Goal: Transaction & Acquisition: Purchase product/service

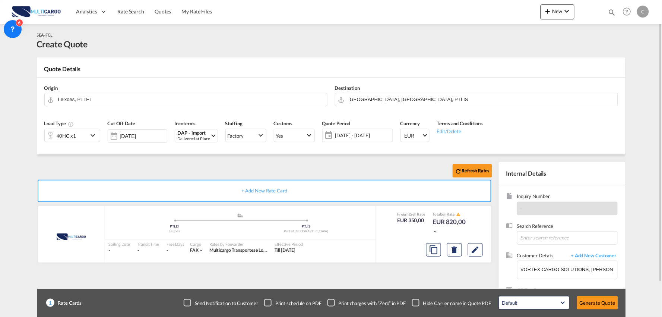
click at [338, 158] on div "Refresh Rates + Add New Rate Card MultiCargo added by you .a{fill:#aaa8ad;} .a{…" at bounding box center [331, 237] width 589 height 167
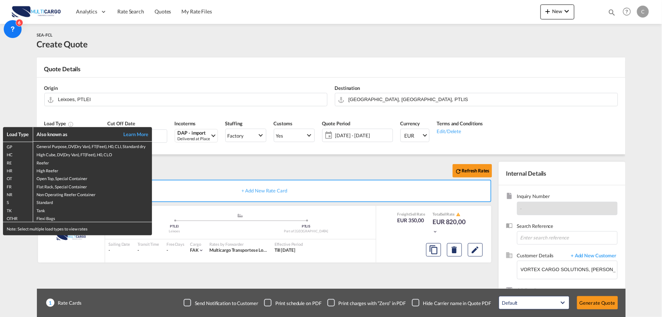
click at [183, 172] on div "Load Type Also known as Learn More GP General Purpose, DV(Dry Van), FT(Feet), H…" at bounding box center [331, 158] width 662 height 317
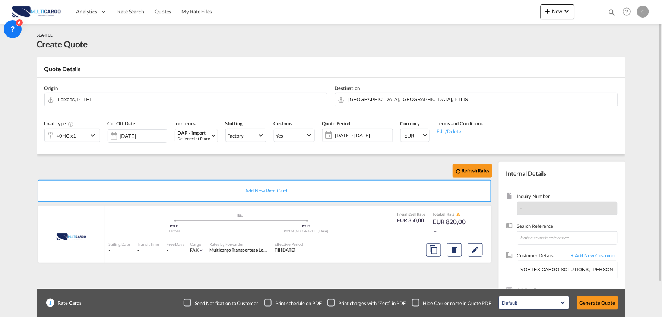
click at [224, 169] on div "Refresh Rates" at bounding box center [266, 171] width 459 height 18
click at [239, 169] on div "Refresh Rates" at bounding box center [266, 171] width 459 height 18
click at [418, 299] on div "Checkbox No Ink" at bounding box center [415, 302] width 7 height 7
click at [434, 281] on div "Refresh Rates + Add New Rate Card MultiCargo added by you .a{fill:#aaa8ad;} .a{…" at bounding box center [266, 240] width 459 height 156
click at [593, 305] on button "Generate Quote" at bounding box center [597, 302] width 41 height 13
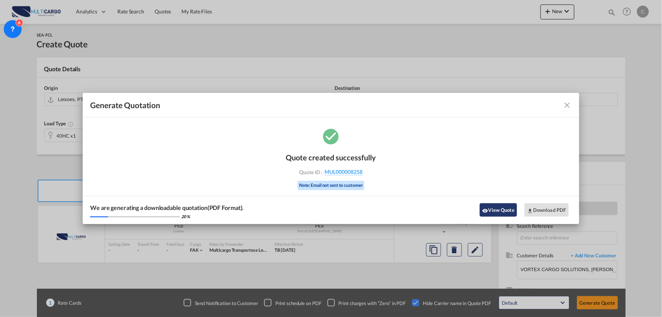
click at [506, 210] on button "View Quote" at bounding box center [498, 209] width 37 height 13
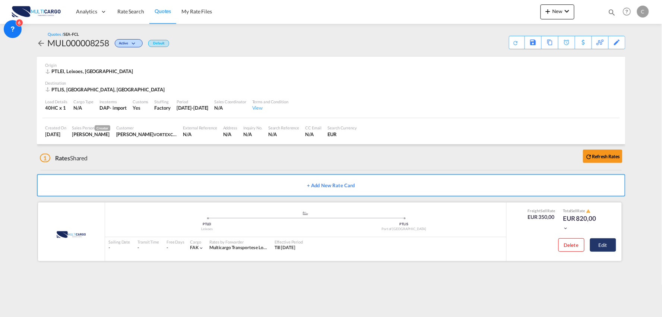
click at [602, 244] on button "Edit" at bounding box center [603, 244] width 26 height 13
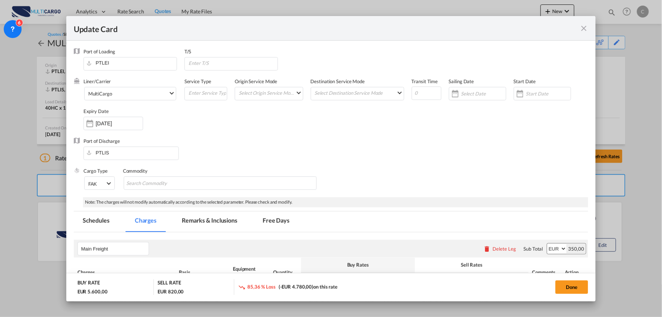
select select "per container"
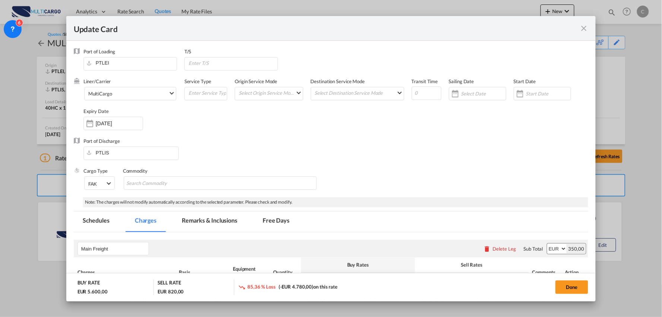
select select "per container"
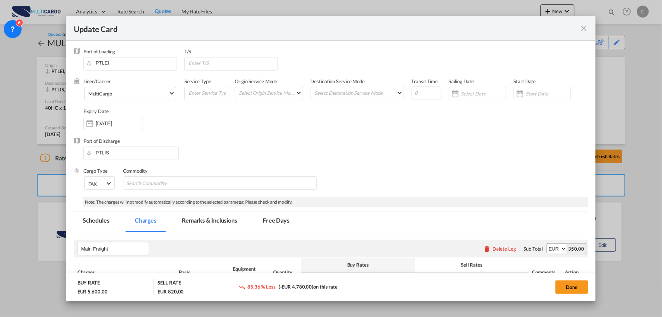
select select "per container"
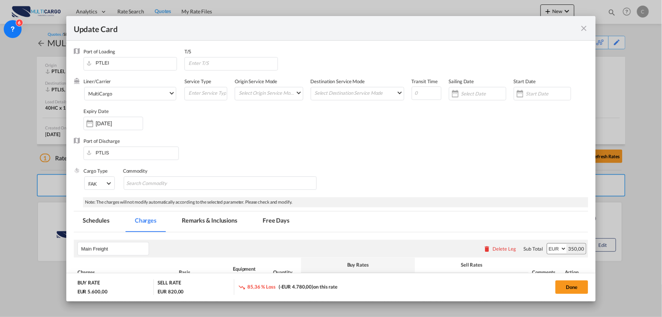
select select "per B/L"
select select "per container"
select select "per B/L"
select select "per container"
click at [140, 69] on md-autocomplete-wrap "PTLEI" at bounding box center [132, 63] width 90 height 13
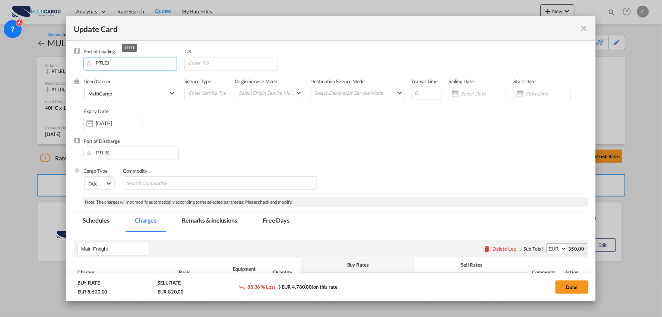
click at [135, 61] on input "PTLEI" at bounding box center [131, 62] width 89 height 11
drag, startPoint x: 104, startPoint y: 62, endPoint x: 45, endPoint y: 62, distance: 59.3
click at [45, 62] on div "Update Card Port of Loading PTLEI T/S Liner/Carrier MultiCargo 2HM LOGISTICS D.…" at bounding box center [331, 158] width 662 height 317
type input "cfr"
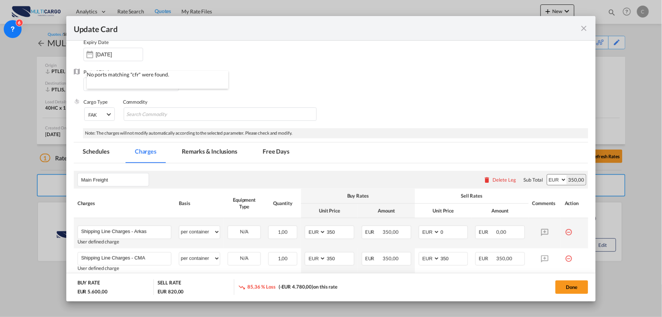
scroll to position [124, 0]
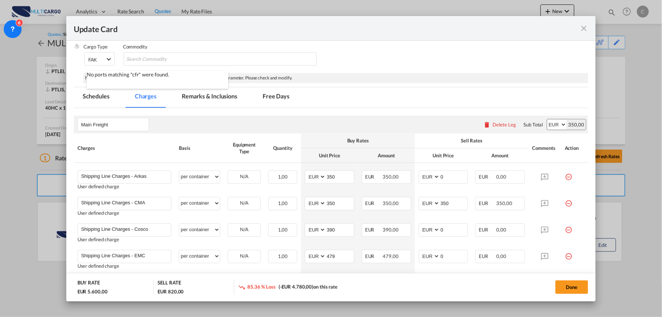
click at [493, 124] on div "Delete Leg" at bounding box center [504, 125] width 23 height 6
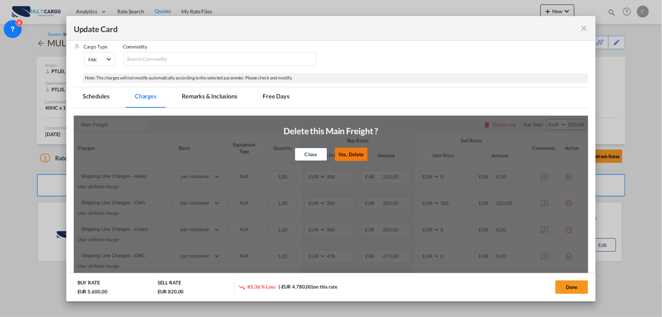
click at [342, 153] on button "Yes, Delete" at bounding box center [351, 154] width 33 height 13
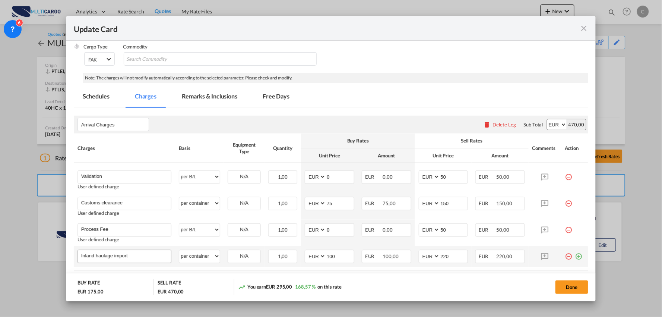
scroll to position [169, 0]
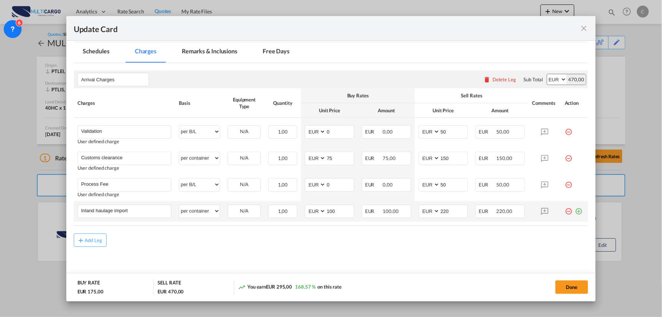
click at [576, 211] on md-icon "icon-plus-circle-outline green-400-fg" at bounding box center [578, 208] width 7 height 7
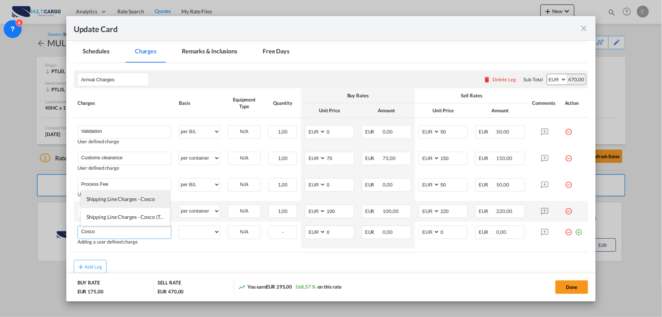
click at [117, 199] on span "Shipping Line Charges - Cosco" at bounding box center [120, 199] width 69 height 6
type input "Shipping Line Charges - Cosco"
select select "per container"
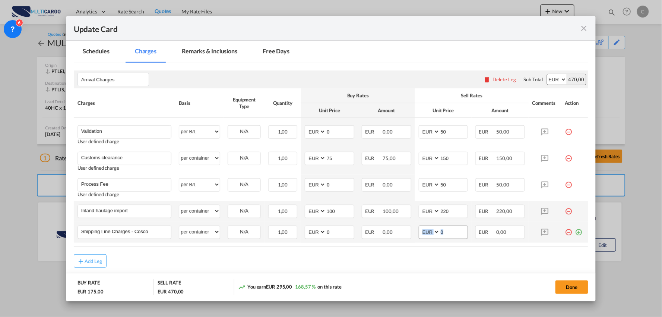
drag, startPoint x: 463, startPoint y: 237, endPoint x: 423, endPoint y: 237, distance: 40.6
click at [423, 237] on td "AED AFN ALL AMD ANG AOA ARS AUD AWG AZN BAM BBD BDT BGN BHD BIF BMD BND [PERSON…" at bounding box center [443, 232] width 57 height 21
click at [441, 234] on input "0" at bounding box center [454, 231] width 28 height 11
drag, startPoint x: 445, startPoint y: 233, endPoint x: 416, endPoint y: 236, distance: 28.8
click at [419, 233] on md-input-container "AED AFN ALL AMD ANG AOA ARS AUD AWG AZN BAM BBD BDT BGN BHD BIF BMD BND [PERSON…" at bounding box center [444, 232] width 50 height 13
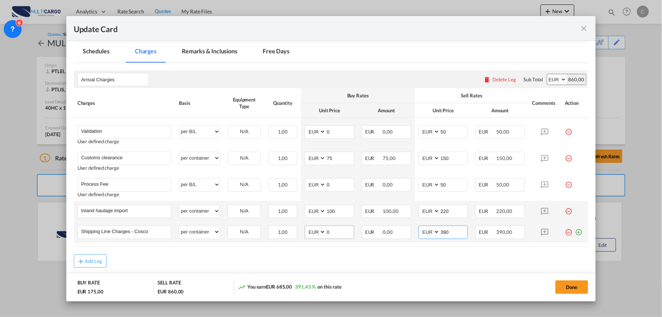
type input "390"
drag, startPoint x: 332, startPoint y: 229, endPoint x: 299, endPoint y: 233, distance: 33.8
click at [298, 233] on tr "Shipping Line Charges - Cosco Please Enter User Defined Charges Cannot Be Publi…" at bounding box center [331, 232] width 515 height 21
type input "6"
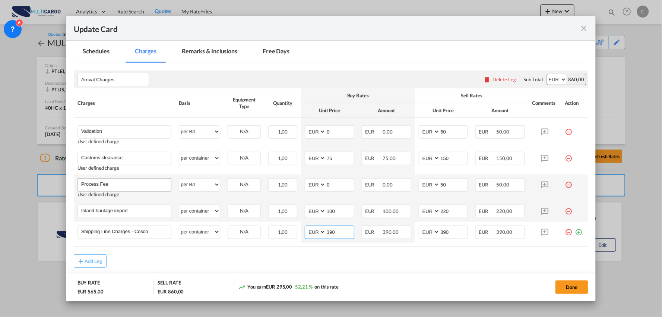
type input "390"
drag, startPoint x: 98, startPoint y: 181, endPoint x: 80, endPoint y: 177, distance: 18.3
click at [81, 180] on input "Process Fee" at bounding box center [126, 184] width 90 height 11
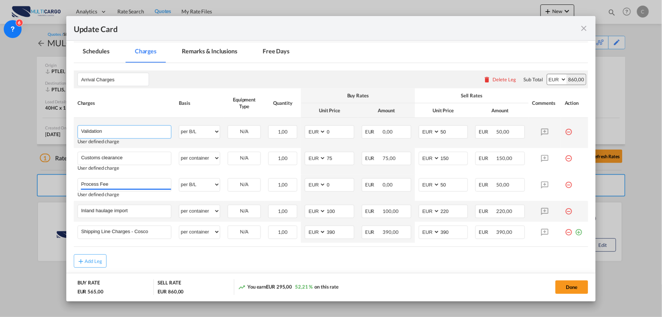
click at [113, 129] on input "Validation" at bounding box center [126, 131] width 90 height 11
type input "Validation + Process Fee"
drag, startPoint x: 444, startPoint y: 132, endPoint x: 426, endPoint y: 131, distance: 18.6
click at [426, 131] on md-input-container "AED AFN ALL AMD ANG AOA ARS AUD AWG AZN BAM BBD BDT BGN BHD BIF BMD BND [PERSON…" at bounding box center [444, 131] width 50 height 13
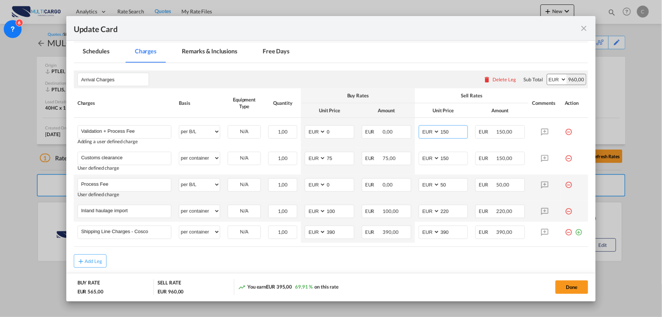
type input "150"
click at [565, 183] on md-icon "icon-minus-circle-outline red-400-fg" at bounding box center [568, 181] width 7 height 7
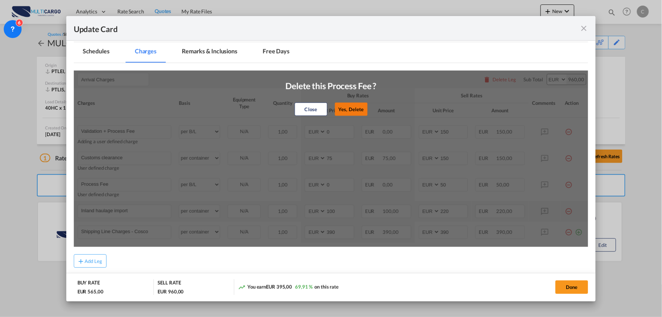
click at [362, 106] on button "Yes, Delete" at bounding box center [351, 109] width 33 height 13
type input "Inland haulage import"
select select "per container"
type input "100"
type input "220"
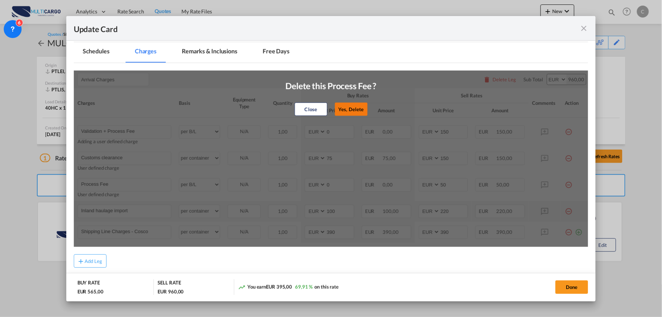
type input "Shipping Line Charges - Cosco"
type input "390"
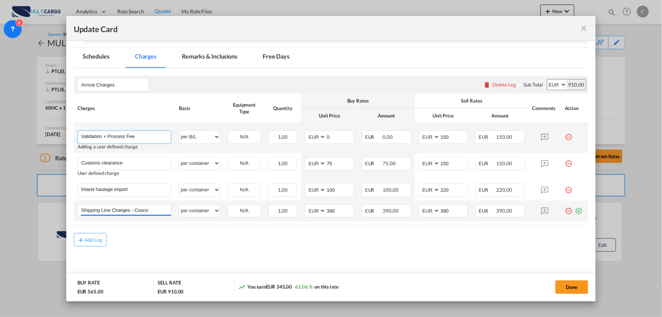
click at [149, 136] on input "Validation + Process Fee" at bounding box center [126, 136] width 90 height 11
click at [84, 136] on input "Validation + Process Fee" at bounding box center [126, 136] width 90 height 11
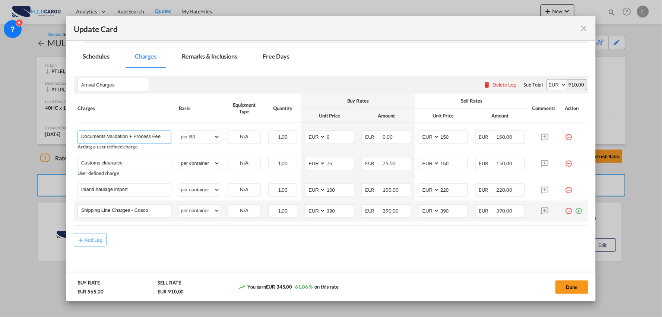
type input "Documents Validation + Process Fee"
click at [254, 255] on md-content "Arrival Charges Please enter leg name Leg Name Already Exists Delete Leg Sub To…" at bounding box center [331, 175] width 515 height 214
drag, startPoint x: 135, startPoint y: 190, endPoint x: 29, endPoint y: 190, distance: 106.2
click at [31, 190] on div "Update Card Port of Loading cfr T/S Liner/Carrier MultiCargo 2HM LOGISTICS D.O.…" at bounding box center [331, 158] width 662 height 317
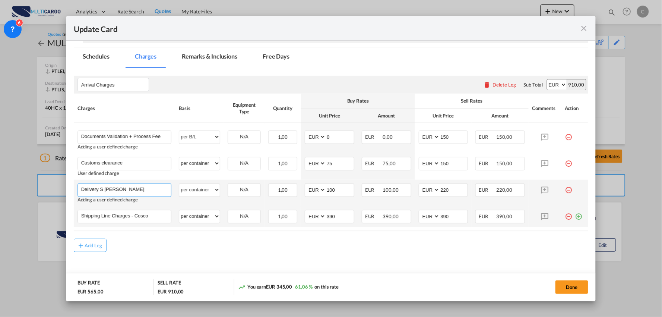
drag, startPoint x: 139, startPoint y: 188, endPoint x: 99, endPoint y: 187, distance: 39.9
click at [99, 187] on input "Delivery S Pedro da Cova" at bounding box center [126, 189] width 90 height 11
type input "Delivery Gondomar"
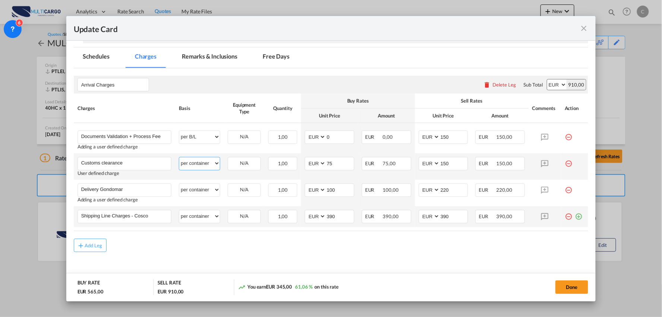
click at [193, 158] on select "per equipment per container per B/L per shipping bill per shipment per pallet p…" at bounding box center [199, 163] width 41 height 12
select select "per_document"
click at [179, 157] on select "per equipment per container per B/L per shipping bill per shipment per pallet p…" at bounding box center [199, 163] width 41 height 12
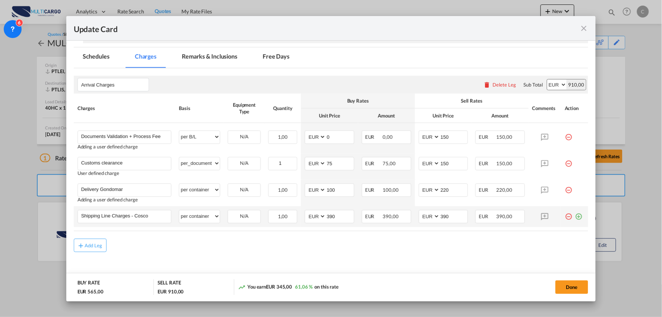
click at [298, 267] on md-content "Arrival Charges Please enter leg name Leg Name Already Exists Delete Leg Sub To…" at bounding box center [331, 178] width 515 height 220
click at [474, 251] on div "Add Leg" at bounding box center [331, 245] width 515 height 13
click at [150, 242] on div "Add Leg" at bounding box center [331, 245] width 515 height 13
click at [466, 262] on md-content "Arrival Charges Please enter leg name Leg Name Already Exists Delete Leg Sub To…" at bounding box center [331, 178] width 515 height 220
click at [496, 250] on div "Add Leg" at bounding box center [331, 245] width 515 height 13
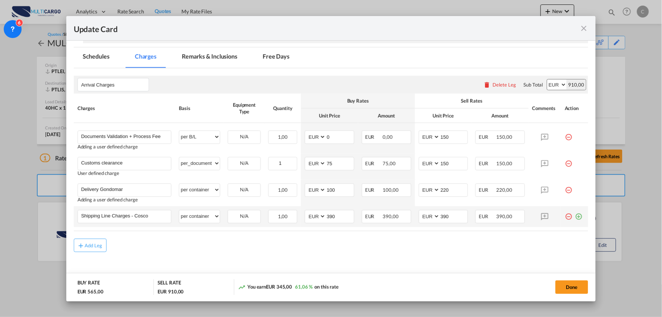
click at [185, 252] on div "Add Leg" at bounding box center [331, 245] width 515 height 13
click at [237, 255] on md-content "Arrival Charges Please enter leg name Leg Name Already Exists Delete Leg Sub To…" at bounding box center [331, 178] width 515 height 220
click at [236, 255] on md-content "Arrival Charges Please enter leg name Leg Name Already Exists Delete Leg Sub To…" at bounding box center [331, 178] width 515 height 220
click at [146, 188] on input "Delivery Gondomar" at bounding box center [126, 189] width 90 height 11
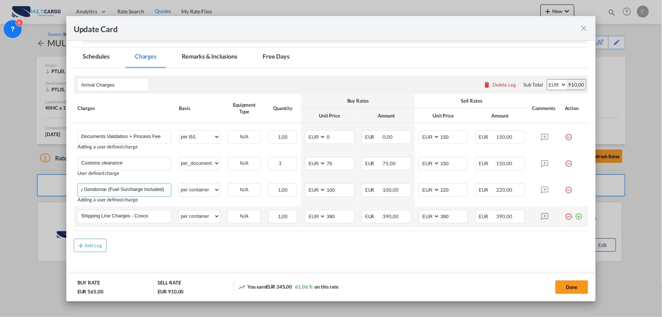
type input "Delivery Gondomar (Fuel Surcharge Included)"
click at [179, 243] on div "Add Leg" at bounding box center [331, 245] width 515 height 13
click at [199, 240] on div "Add Leg" at bounding box center [331, 245] width 515 height 13
click at [207, 253] on md-content "Arrival Charges Please enter leg name Leg Name Already Exists Delete Leg Sub To…" at bounding box center [331, 178] width 515 height 220
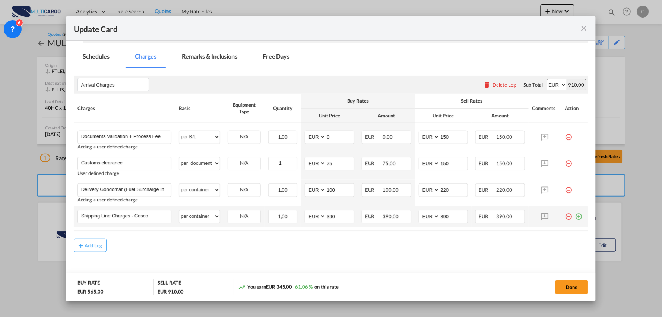
click at [199, 248] on div "Add Leg" at bounding box center [331, 245] width 515 height 13
click at [226, 245] on div "Add Leg" at bounding box center [331, 245] width 515 height 13
click at [328, 244] on div "Add Leg" at bounding box center [331, 245] width 515 height 13
click at [224, 244] on div "Add Leg" at bounding box center [331, 245] width 515 height 13
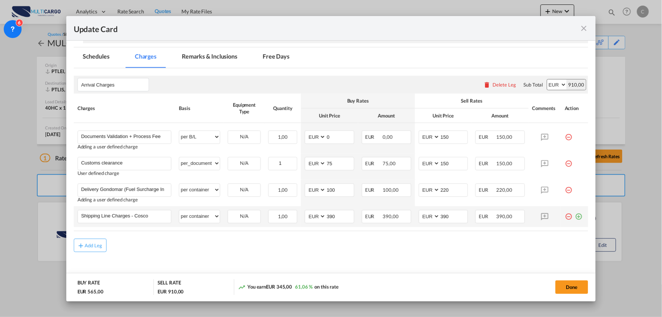
click at [345, 246] on div "Add Leg" at bounding box center [331, 245] width 515 height 13
drag, startPoint x: 337, startPoint y: 190, endPoint x: 233, endPoint y: 200, distance: 105.2
click at [275, 200] on tr "Delivery Gondomar (Fuel Surcharge Included) Please Enter User Defined Charges C…" at bounding box center [331, 193] width 515 height 26
type input "185"
drag, startPoint x: 464, startPoint y: 262, endPoint x: 453, endPoint y: 192, distance: 70.3
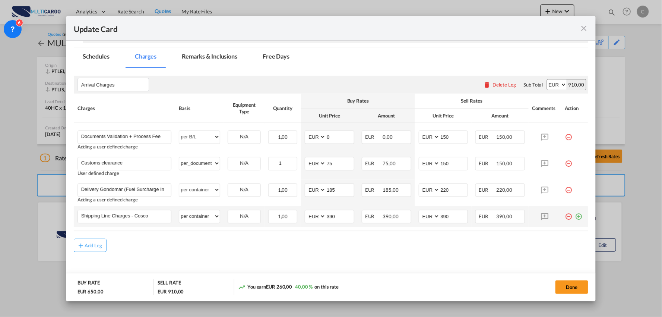
click at [463, 259] on md-content "Arrival Charges Please enter leg name Leg Name Already Exists Delete Leg Sub To…" at bounding box center [331, 178] width 515 height 220
drag, startPoint x: 450, startPoint y: 187, endPoint x: 403, endPoint y: 192, distance: 46.4
click at [407, 192] on tr "Delivery Gondomar (Fuel Surcharge Included) Please Enter User Defined Charges C…" at bounding box center [331, 193] width 515 height 26
click at [369, 255] on md-content "Arrival Charges Please enter leg name Leg Name Already Exists Delete Leg Sub To…" at bounding box center [331, 178] width 515 height 220
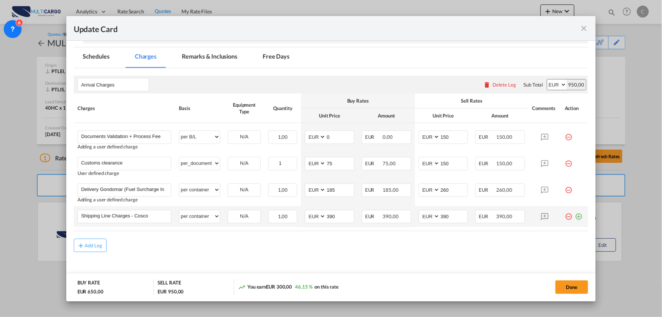
click at [470, 261] on md-content "Arrival Charges Please enter leg name Leg Name Already Exists Delete Leg Sub To…" at bounding box center [331, 178] width 515 height 220
click at [449, 261] on md-content "Arrival Charges Please enter leg name Leg Name Already Exists Delete Leg Sub To…" at bounding box center [331, 178] width 515 height 220
click at [354, 252] on md-content "Arrival Charges Please enter leg name Leg Name Already Exists Delete Leg Sub To…" at bounding box center [331, 178] width 515 height 220
drag, startPoint x: 424, startPoint y: 218, endPoint x: 409, endPoint y: 218, distance: 14.9
click at [409, 218] on tr "Shipping Line Charges - Cosco Please Enter User Defined Charges Cannot Be Publi…" at bounding box center [331, 216] width 515 height 21
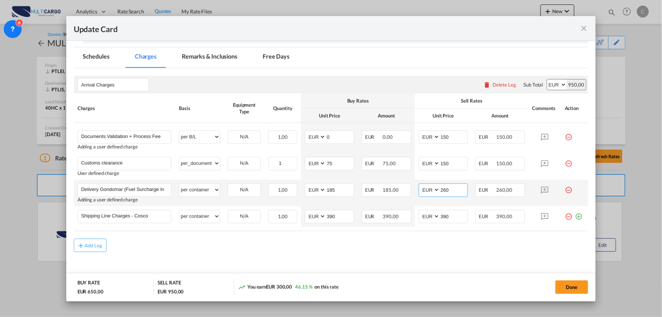
drag, startPoint x: 457, startPoint y: 194, endPoint x: 405, endPoint y: 200, distance: 52.5
click at [405, 200] on tr "Delivery Gondomar (Fuel Surcharge Included) Please Enter User Defined Charges C…" at bounding box center [331, 193] width 515 height 26
click at [426, 258] on md-content "Arrival Charges Please enter leg name Leg Name Already Exists Delete Leg Sub To…" at bounding box center [331, 178] width 515 height 220
drag, startPoint x: 451, startPoint y: 194, endPoint x: 401, endPoint y: 194, distance: 50.0
click at [406, 195] on tr "Delivery Gondomar (Fuel Surcharge Included) Please Enter User Defined Charges C…" at bounding box center [331, 193] width 515 height 26
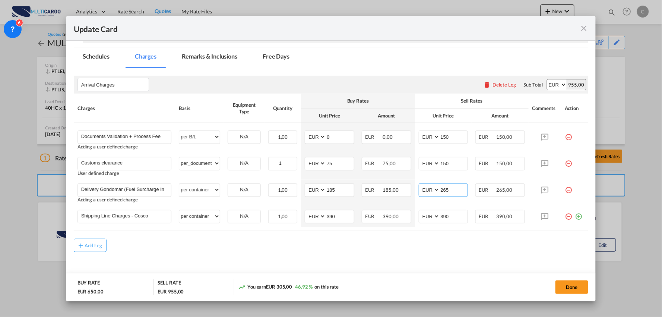
type input "265"
click at [386, 253] on md-content "Arrival Charges Please enter leg name Leg Name Already Exists Delete Leg Sub To…" at bounding box center [331, 178] width 515 height 220
click at [371, 251] on div "Add Leg" at bounding box center [331, 245] width 515 height 13
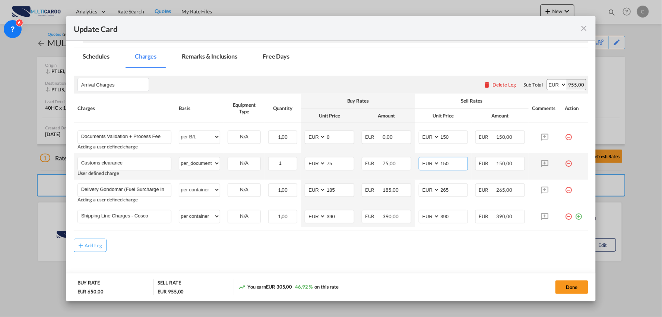
click at [450, 164] on input "150" at bounding box center [454, 162] width 28 height 11
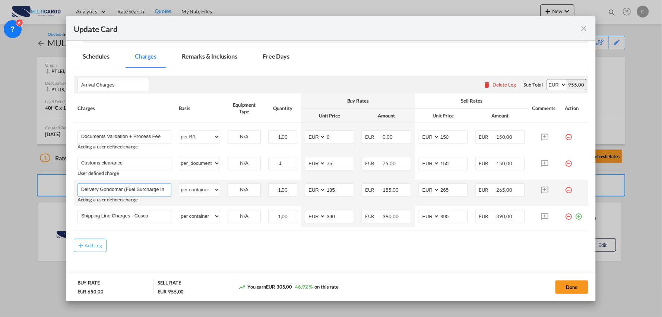
click at [123, 190] on input "Delivery Gondomar (Fuel Surcharge Included)" at bounding box center [126, 189] width 90 height 11
type input "Delivery (Fuel Surcharge Included)"
click at [162, 258] on md-content "Arrival Charges Please enter leg name Leg Name Already Exists Delete Leg Sub To…" at bounding box center [331, 178] width 515 height 220
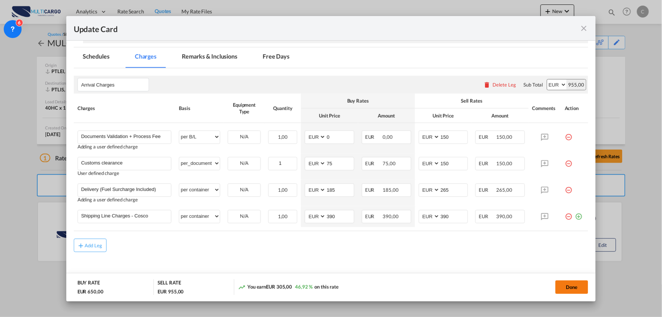
click at [572, 283] on button "Done" at bounding box center [572, 286] width 33 height 13
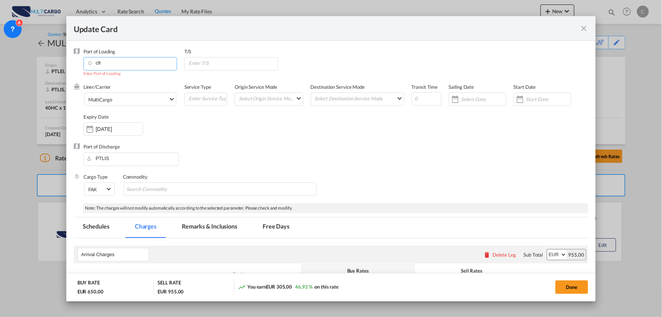
click at [110, 70] on md-autocomplete-wrap "cfr" at bounding box center [132, 63] width 90 height 13
drag, startPoint x: 106, startPoint y: 64, endPoint x: 91, endPoint y: 63, distance: 15.0
click at [89, 63] on input "cfr" at bounding box center [131, 62] width 89 height 11
type input "«"
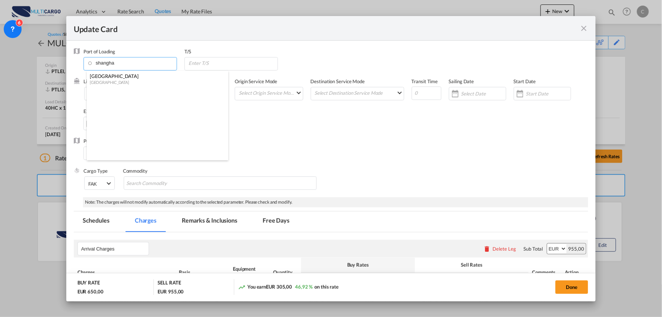
click at [134, 75] on div "[GEOGRAPHIC_DATA]" at bounding box center [155, 76] width 131 height 7
type input "[GEOGRAPHIC_DATA], [GEOGRAPHIC_DATA]"
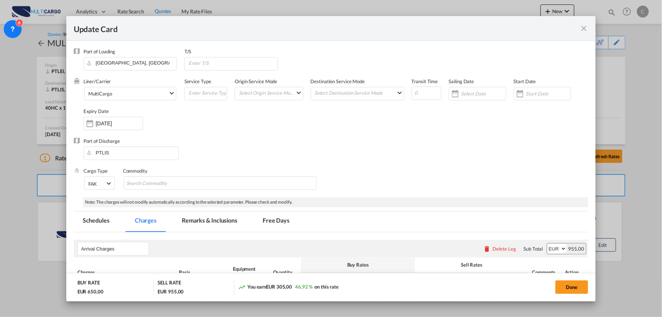
click at [299, 163] on div "Port of Discharge PTLIS" at bounding box center [331, 153] width 515 height 30
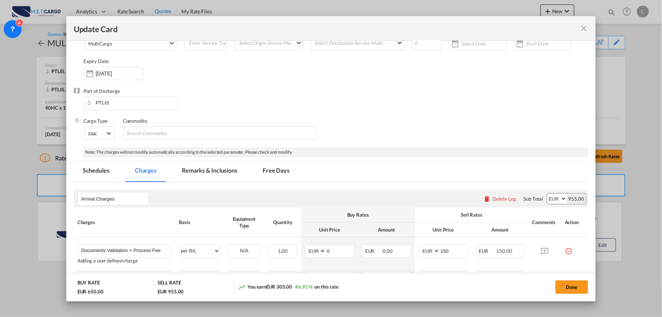
scroll to position [166, 0]
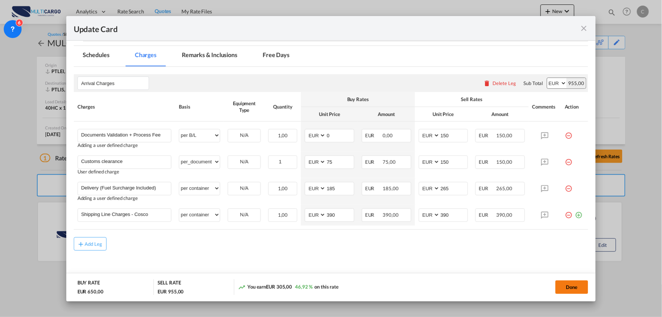
click at [571, 287] on button "Done" at bounding box center [572, 286] width 33 height 13
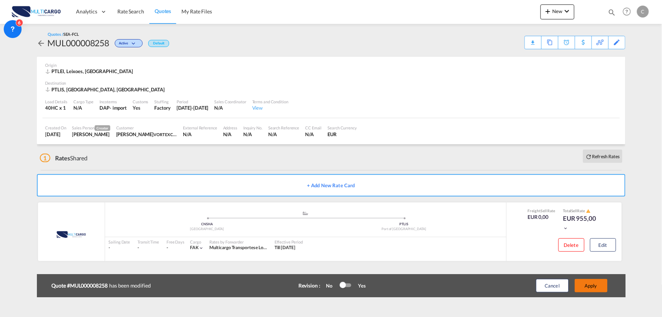
click at [598, 285] on button "Apply" at bounding box center [591, 285] width 33 height 13
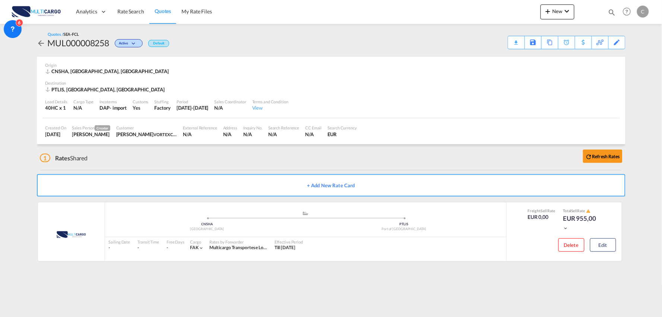
click at [336, 70] on div "CNSHA, Shanghai, Asia Pacific" at bounding box center [331, 71] width 572 height 7
click at [412, 151] on div "1 Rates Shared Refresh Rates" at bounding box center [333, 156] width 586 height 24
click at [431, 158] on div "1 Rates Shared Refresh Rates" at bounding box center [333, 156] width 586 height 24
click at [509, 42] on div "Download Quote" at bounding box center [502, 42] width 38 height 12
click at [516, 43] on div "Download Quote" at bounding box center [502, 42] width 38 height 12
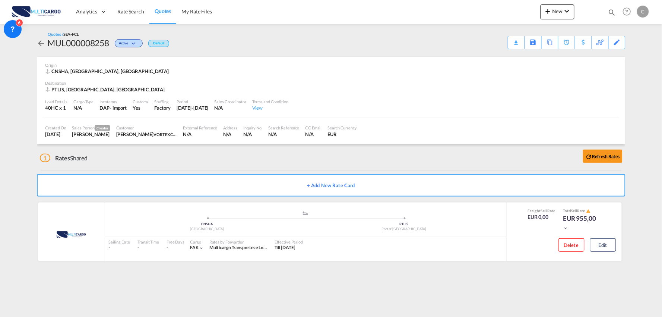
click at [183, 158] on div "1 Rates Shared Refresh Rates" at bounding box center [333, 156] width 586 height 24
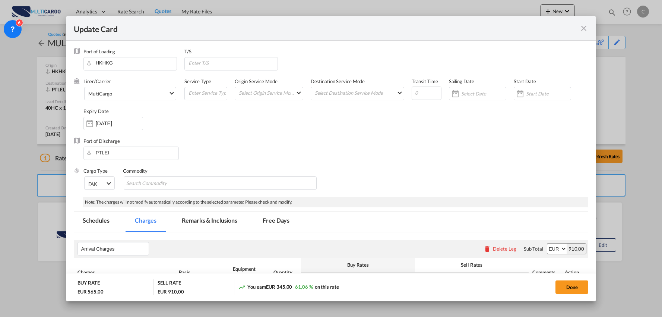
select select "per_document"
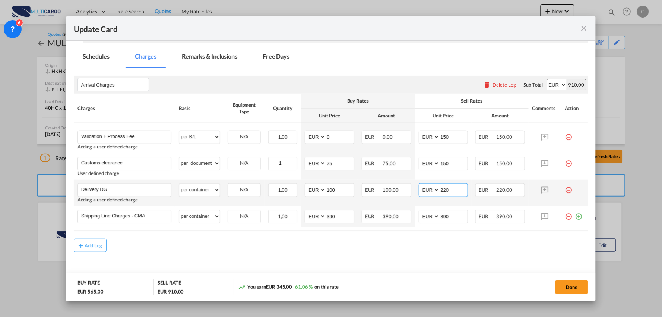
drag, startPoint x: 431, startPoint y: 190, endPoint x: 409, endPoint y: 190, distance: 21.6
click at [422, 190] on md-input-container "AED AFN ALL AMD ANG AOA ARS AUD AWG AZN BAM BBD BDT BGN BHD BIF BMD BND BOB BRL…" at bounding box center [444, 189] width 50 height 13
click at [340, 252] on md-content "Arrival Charges Please enter leg name Leg Name Already Exists Delete Leg Sub To…" at bounding box center [331, 178] width 515 height 220
click at [331, 243] on div "Add Leg" at bounding box center [331, 245] width 515 height 13
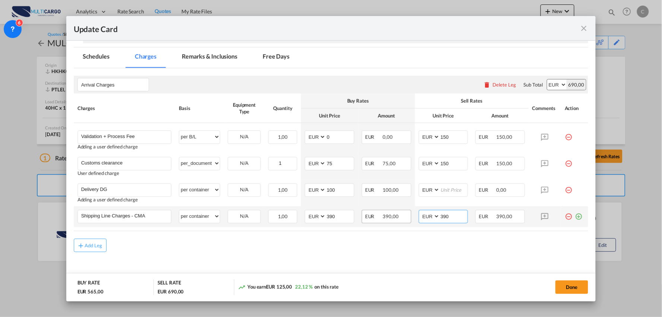
drag, startPoint x: 454, startPoint y: 217, endPoint x: 384, endPoint y: 217, distance: 69.3
click at [384, 217] on tr "Shipping Line Charges - CMA Please Enter User Defined Charges Cannot Be Publish…" at bounding box center [331, 216] width 515 height 21
type input "395"
click at [366, 251] on div "Add Leg" at bounding box center [331, 245] width 515 height 13
click at [196, 257] on md-content "Arrival Charges Please enter leg name Leg Name Already Exists Delete Leg Sub To…" at bounding box center [331, 178] width 515 height 220
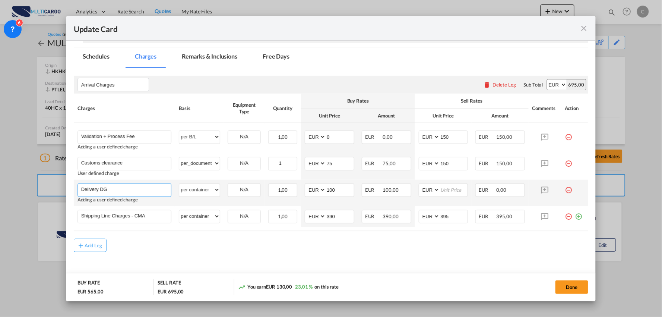
click at [130, 195] on input "Delivery DG" at bounding box center [126, 189] width 90 height 11
type input "Delivery DG 3770-067"
click at [170, 235] on rate-modification "Arrival Charges Please enter leg name Leg Name Already Exists Delete Leg Sub To…" at bounding box center [331, 160] width 515 height 184
click at [206, 245] on div "Add Leg" at bounding box center [331, 245] width 515 height 13
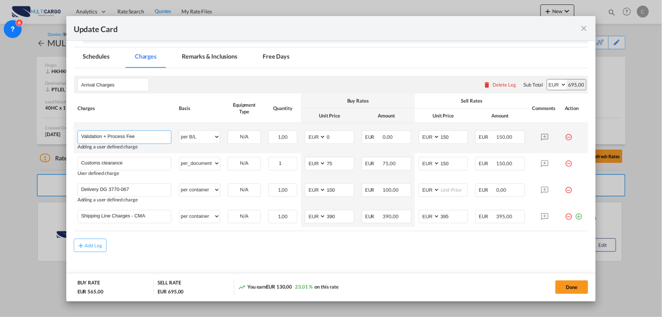
click at [83, 134] on input "Validation + Process Fee" at bounding box center [126, 136] width 90 height 11
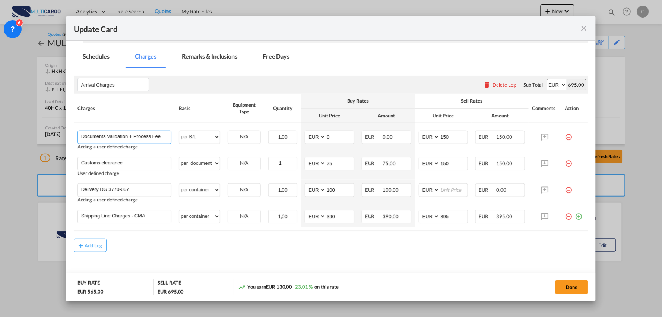
type input "Documents Validation + Process Fee"
click at [222, 258] on md-content "Arrival Charges Please enter leg name Leg Name Already Exists Delete Leg Sub To…" at bounding box center [331, 178] width 515 height 220
click at [212, 243] on div "Add Leg" at bounding box center [331, 245] width 515 height 13
click at [181, 244] on div "Add Leg" at bounding box center [331, 245] width 515 height 13
click at [173, 244] on div "Add Leg" at bounding box center [331, 245] width 515 height 13
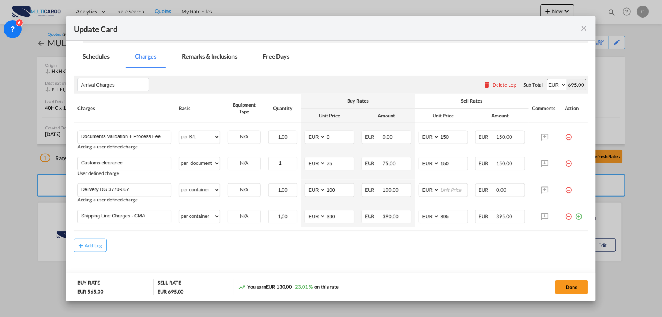
click at [170, 237] on rate-modification "Arrival Charges Please enter leg name Leg Name Already Exists Delete Leg Sub To…" at bounding box center [331, 160] width 515 height 184
click at [135, 191] on input "Delivery DG 3770-067" at bounding box center [126, 189] width 90 height 11
click at [145, 187] on input "Delivery DG 3770-067" at bounding box center [126, 189] width 90 height 11
click at [152, 191] on input "Delivery DG 3770-067" at bounding box center [126, 189] width 90 height 11
drag, startPoint x: 151, startPoint y: 191, endPoint x: 148, endPoint y: 194, distance: 4.2
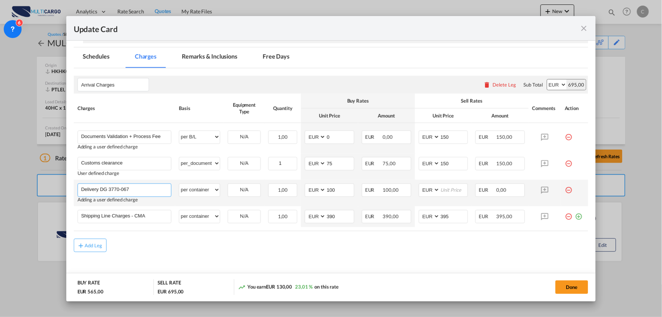
click at [149, 194] on input "Delivery DG 3770-067" at bounding box center [126, 189] width 90 height 11
click at [256, 251] on div "Add Leg" at bounding box center [331, 245] width 515 height 13
click at [217, 251] on div "Add Leg" at bounding box center [331, 245] width 515 height 13
click at [172, 258] on md-content "Arrival Charges Please enter leg name Leg Name Already Exists Delete Leg Sub To…" at bounding box center [331, 178] width 515 height 220
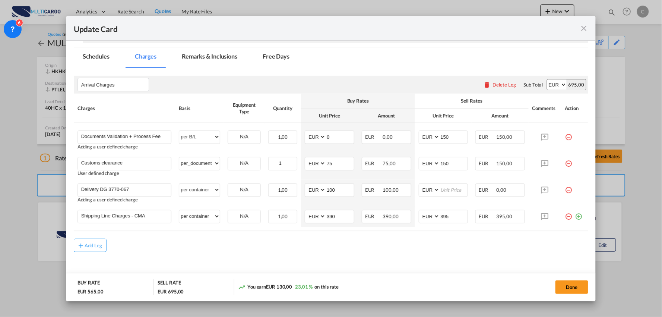
click at [275, 251] on div "Add Leg" at bounding box center [331, 245] width 515 height 13
click at [142, 189] on input "Delivery DG 3770-067" at bounding box center [126, 189] width 90 height 11
click at [159, 214] on input "Shipping Line Charges - CMA" at bounding box center [126, 215] width 90 height 11
click at [152, 188] on input "Delivery DG 3770-067" at bounding box center [126, 189] width 90 height 11
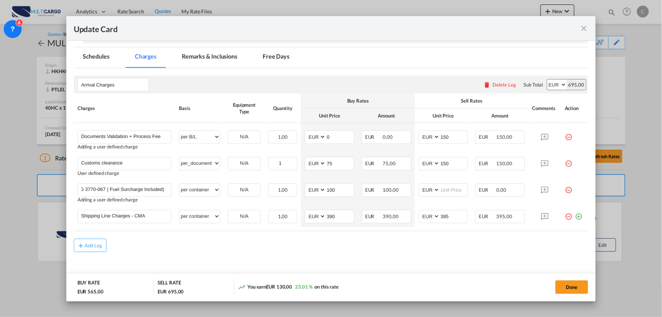
click at [218, 244] on div "Add Leg" at bounding box center [331, 245] width 515 height 13
click at [340, 252] on md-content "Arrival Charges Please enter leg name Leg Name Already Exists Delete Leg Sub To…" at bounding box center [331, 178] width 515 height 220
click at [218, 232] on rate-modification "Arrival Charges Please enter leg name Leg Name Already Exists Delete Leg Sub To…" at bounding box center [331, 160] width 515 height 184
drag, startPoint x: 215, startPoint y: 246, endPoint x: 214, endPoint y: 242, distance: 5.1
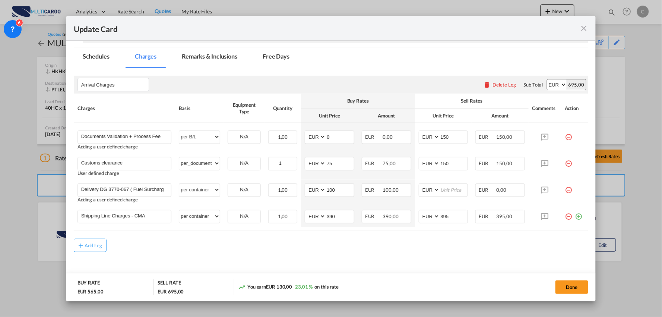
click at [215, 246] on div "Add Leg" at bounding box center [331, 245] width 515 height 13
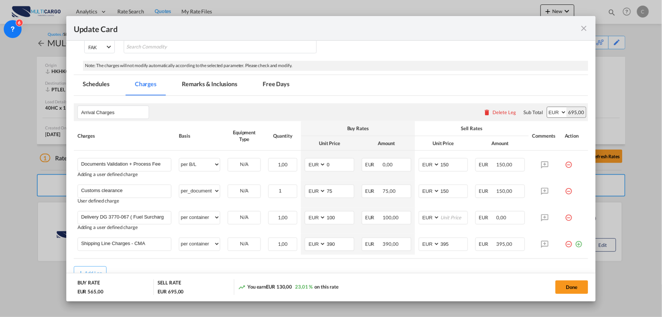
scroll to position [122, 0]
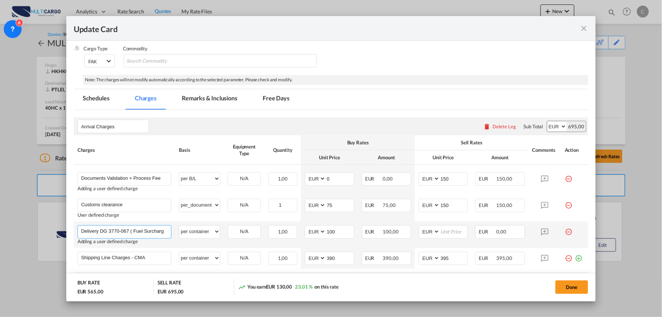
click at [126, 232] on input "Delivery DG 3770-067 ( Fuel Surcharge Included)" at bounding box center [126, 231] width 90 height 11
drag, startPoint x: 129, startPoint y: 231, endPoint x: 257, endPoint y: 236, distance: 128.7
click at [257, 236] on tr "Delivery DG 3770-067 ( Fuel Surcharge Included) Please Enter User Defined Charg…" at bounding box center [331, 234] width 515 height 26
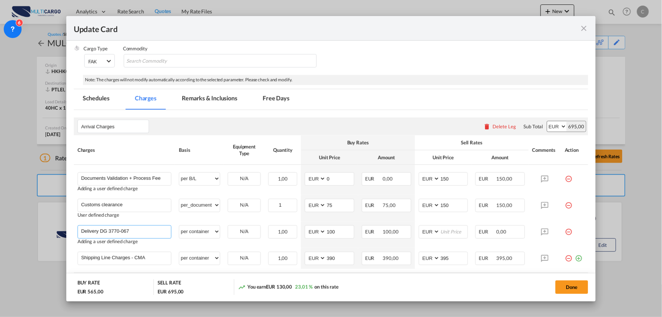
type input "Delivery DG 3770-067 ( Fuel Surcharge Included)"
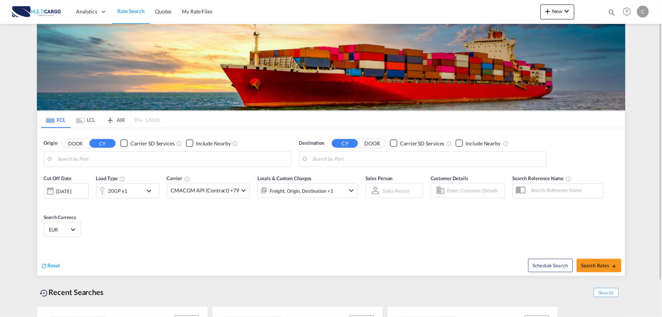
type input "Port of Qingdao, Qingdao, CNTAO"
type input "Leixoes, Leixoes, PTLEI"
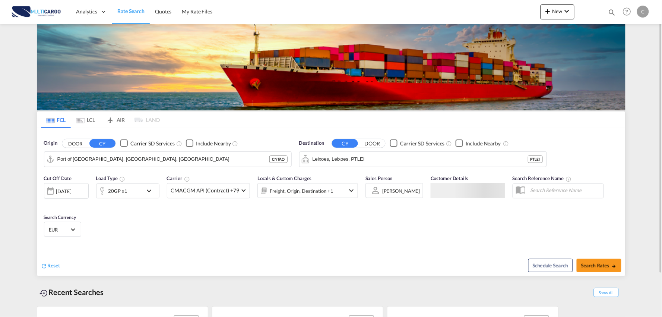
click at [496, 12] on div "Analytics Reports Dashboard Rate Search Quotes My Rate Files New Rates Ratecard" at bounding box center [331, 11] width 640 height 23
click at [549, 12] on md-icon "icon-plus 400-fg" at bounding box center [548, 11] width 9 height 9
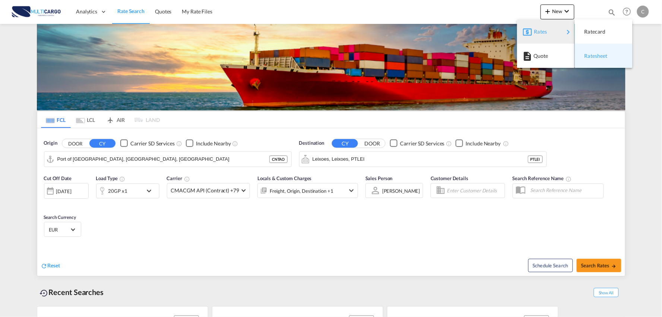
click at [593, 54] on span "Ratesheet" at bounding box center [589, 55] width 8 height 15
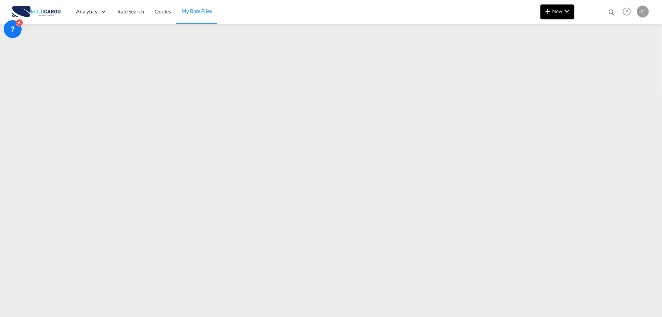
click at [560, 15] on button "New" at bounding box center [558, 11] width 34 height 15
click at [553, 57] on div "Quote" at bounding box center [548, 56] width 28 height 19
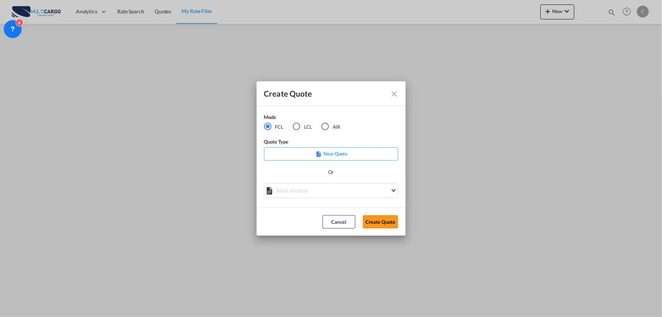
click at [397, 96] on md-icon "Close dialog" at bounding box center [394, 93] width 9 height 9
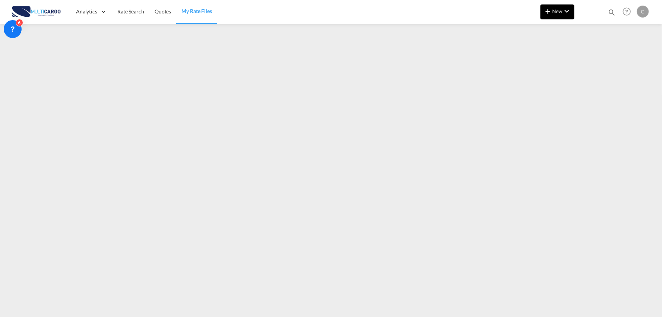
click at [547, 7] on md-icon "icon-plus 400-fg" at bounding box center [548, 11] width 9 height 9
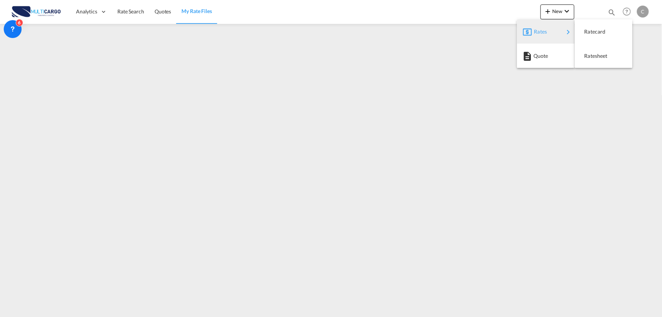
click at [549, 30] on div "Rates" at bounding box center [550, 31] width 30 height 19
click at [593, 56] on span "Ratesheet" at bounding box center [589, 55] width 8 height 15
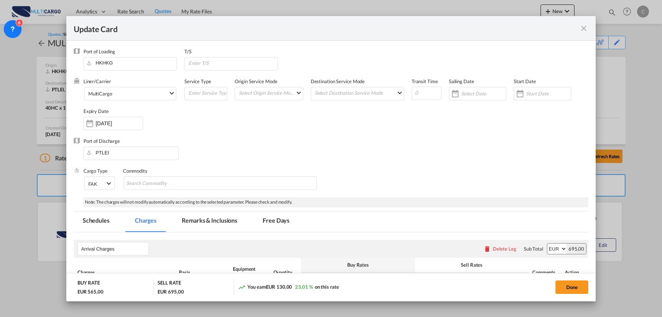
select select "per_document"
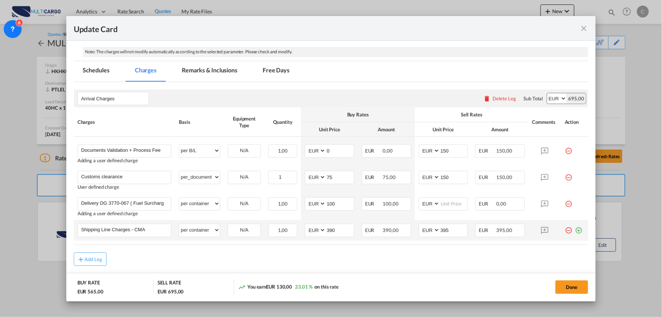
scroll to position [164, 0]
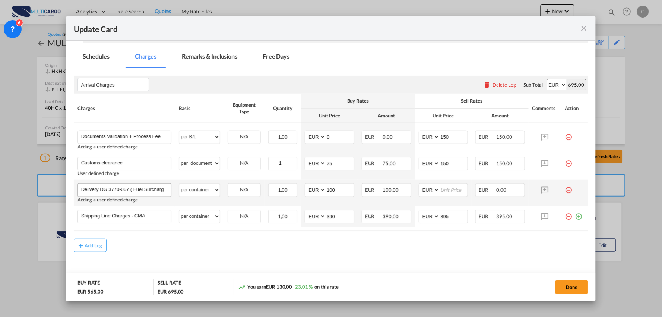
click at [107, 188] on input "Delivery DG 3770-067 ( Fuel Surcharge Included)" at bounding box center [126, 189] width 90 height 11
drag, startPoint x: 99, startPoint y: 189, endPoint x: 196, endPoint y: 189, distance: 96.9
click at [196, 189] on tr "Delivery DG 3770-067 ( Fuel Surcharge Included) Please Enter User Defined Charg…" at bounding box center [331, 193] width 515 height 26
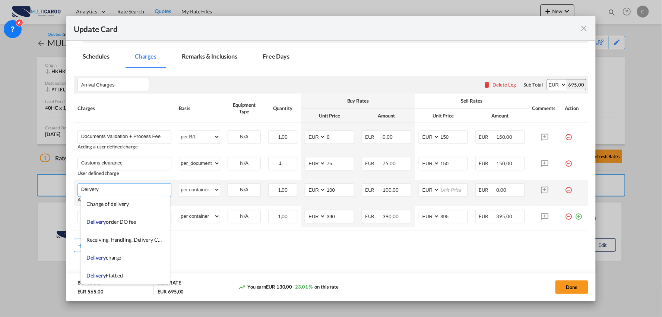
click at [132, 189] on input "Delivery" at bounding box center [126, 189] width 90 height 11
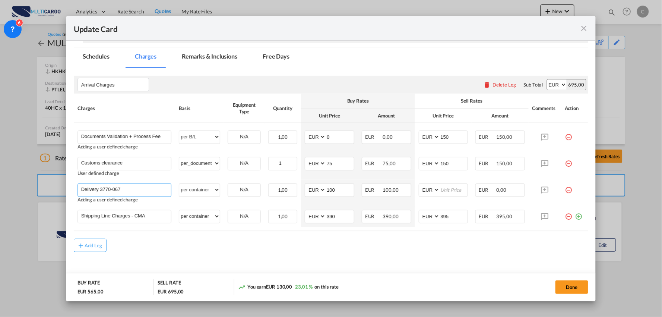
type input "Delivery 3770-067"
click at [217, 270] on md-content "Arrival Charges Please enter leg name Leg Name Already Exists Delete Leg Sub To…" at bounding box center [331, 178] width 515 height 220
click at [180, 238] on rate-modification "Arrival Charges Please enter leg name Leg Name Already Exists Delete Leg Sub To…" at bounding box center [331, 160] width 515 height 184
click at [565, 217] on md-icon "icon-minus-circle-outline red-400-fg" at bounding box center [568, 213] width 7 height 7
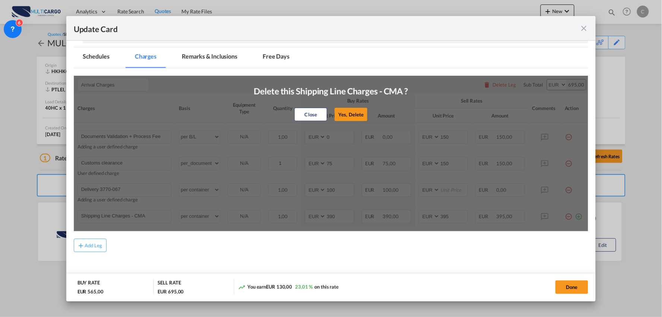
click at [355, 114] on button "Yes, Delete" at bounding box center [351, 114] width 33 height 13
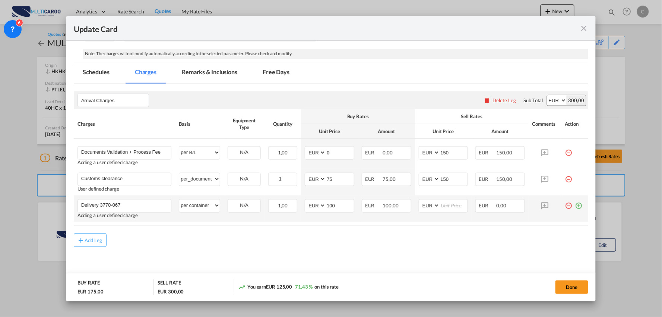
click at [575, 206] on md-icon "icon-plus-circle-outline green-400-fg" at bounding box center [578, 202] width 7 height 7
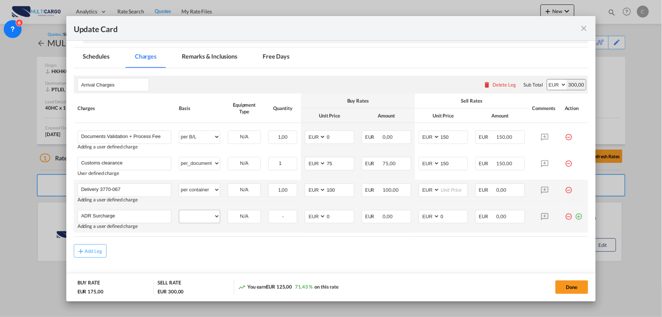
type input "ADR Surcharge"
drag, startPoint x: 208, startPoint y: 216, endPoint x: 209, endPoint y: 211, distance: 5.7
click at [208, 216] on select "per equipment per container per B/L per shipping bill per shipment per pallet p…" at bounding box center [199, 216] width 41 height 12
select select "per container"
click at [179, 210] on select "per equipment per container per B/L per shipping bill per shipment per pallet p…" at bounding box center [199, 216] width 41 height 12
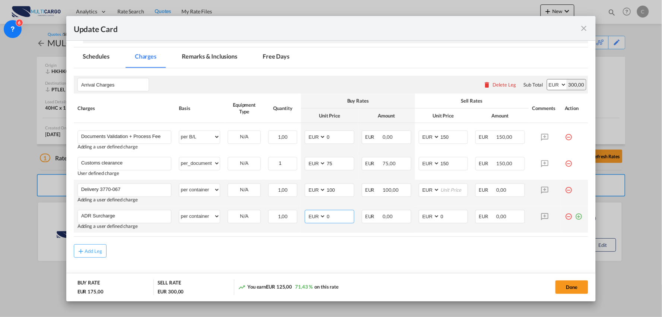
drag, startPoint x: 321, startPoint y: 215, endPoint x: 316, endPoint y: 215, distance: 4.9
click at [316, 215] on md-input-container "AED AFN ALL AMD ANG AOA ARS AUD AWG AZN BAM BBD BDT BGN BHD BIF BMD BND [PERSON…" at bounding box center [330, 216] width 50 height 13
type input "89"
click at [276, 259] on md-content "Arrival Charges Please enter leg name Leg Name Already Exists Delete Leg Sub To…" at bounding box center [331, 180] width 515 height 225
drag, startPoint x: 441, startPoint y: 217, endPoint x: 422, endPoint y: 217, distance: 18.6
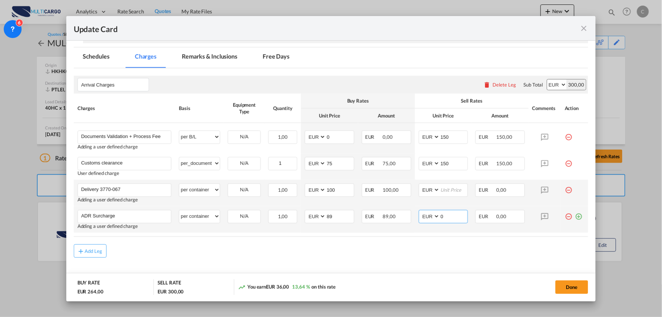
click at [423, 217] on md-input-container "AED AFN ALL AMD ANG AOA ARS AUD AWG AZN BAM BBD BDT BGN BHD BIF BMD BND [PERSON…" at bounding box center [444, 216] width 50 height 13
type input "99"
click at [400, 258] on md-content "Arrival Charges Please enter leg name Leg Name Already Exists Delete Leg Sub To…" at bounding box center [331, 180] width 515 height 225
drag, startPoint x: 337, startPoint y: 189, endPoint x: 299, endPoint y: 190, distance: 37.3
click at [307, 190] on md-input-container "AED AFN ALL AMD ANG AOA ARS AUD AWG AZN BAM BBD BDT BGN BHD BIF BMD BND BOB BRL…" at bounding box center [330, 189] width 50 height 13
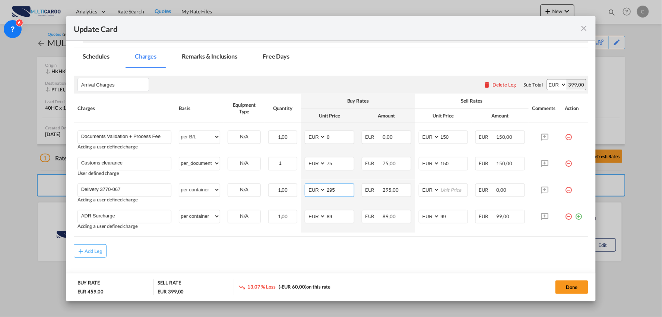
type input "295"
click at [246, 256] on div "Add Leg" at bounding box center [331, 250] width 515 height 13
click at [443, 190] on input "Update CardPort of ..." at bounding box center [454, 189] width 28 height 11
type input "360"
click at [196, 249] on div "Add Leg" at bounding box center [331, 250] width 515 height 13
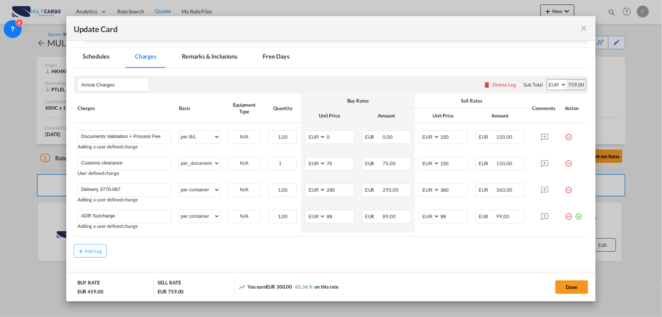
click at [187, 259] on md-content "Arrival Charges Please enter leg name Leg Name Already Exists Delete Leg Sub To…" at bounding box center [331, 180] width 515 height 225
click at [131, 191] on input "Delivery 3770-067" at bounding box center [126, 189] width 90 height 11
type input "Delivery 3770-067 (Fuel Surcharge Included)"
click at [357, 258] on div "Add Leg" at bounding box center [331, 250] width 515 height 13
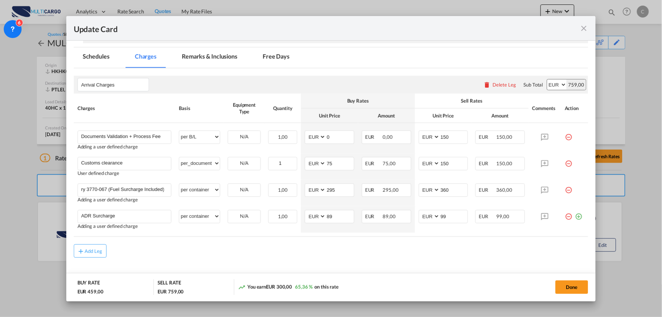
scroll to position [0, 0]
click at [337, 190] on input "295" at bounding box center [340, 189] width 28 height 11
drag, startPoint x: 435, startPoint y: 189, endPoint x: 423, endPoint y: 189, distance: 11.2
click at [426, 189] on md-input-container "AED AFN ALL AMD ANG AOA ARS AUD AWG AZN BAM BBD BDT BGN BHD BIF BMD BND BOB BRL…" at bounding box center [444, 189] width 50 height 13
click at [451, 193] on input "37" at bounding box center [454, 189] width 28 height 11
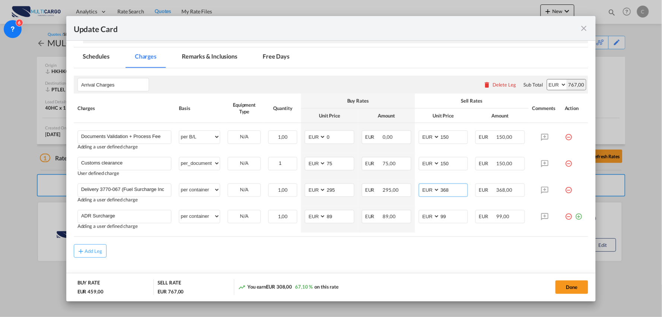
type input "368"
drag, startPoint x: 438, startPoint y: 253, endPoint x: 409, endPoint y: 253, distance: 29.5
click at [438, 253] on div "Add Leg" at bounding box center [331, 250] width 515 height 13
click at [575, 217] on md-icon "icon-plus-circle-outline green-400-fg" at bounding box center [578, 213] width 7 height 7
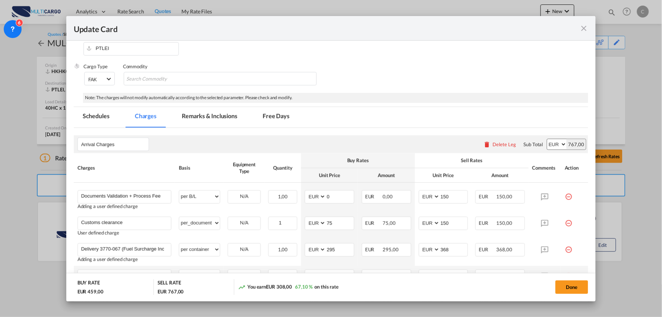
scroll to position [122, 0]
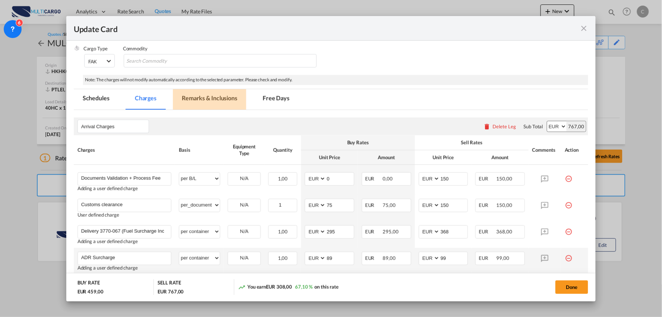
click at [215, 102] on md-tab-item "Remarks & Inclusions" at bounding box center [209, 99] width 73 height 21
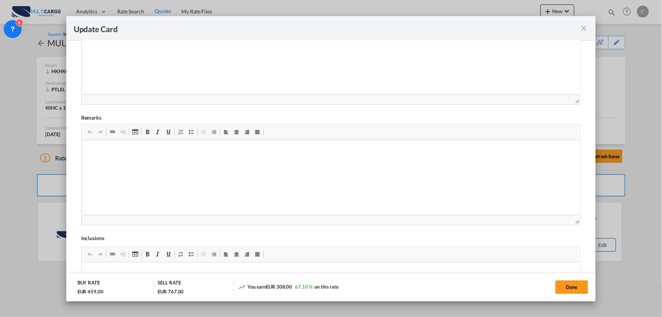
scroll to position [288, 0]
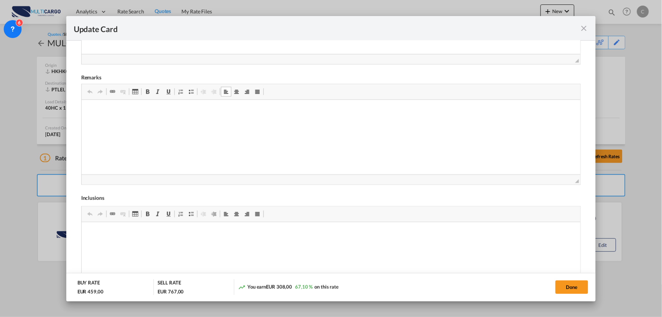
click at [191, 92] on span "Update CardPort of ..." at bounding box center [191, 92] width 6 height 6
click at [569, 286] on button "Done" at bounding box center [572, 286] width 33 height 13
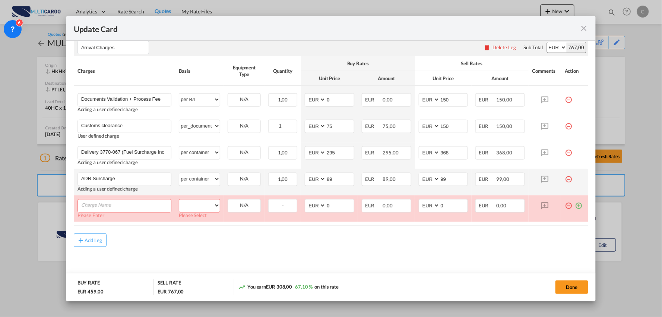
scroll to position [201, 0]
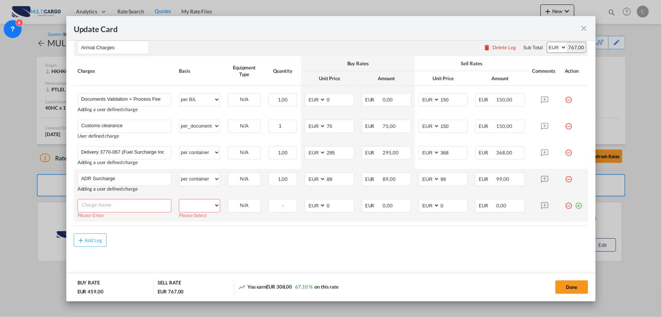
click at [141, 202] on input "Charge Name" at bounding box center [126, 204] width 90 height 11
click at [141, 210] on input "Charge Name" at bounding box center [126, 204] width 90 height 11
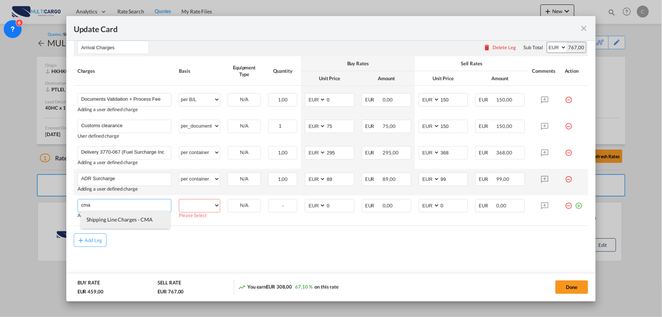
click at [122, 217] on span "Shipping Line Charges - CMA" at bounding box center [119, 219] width 66 height 6
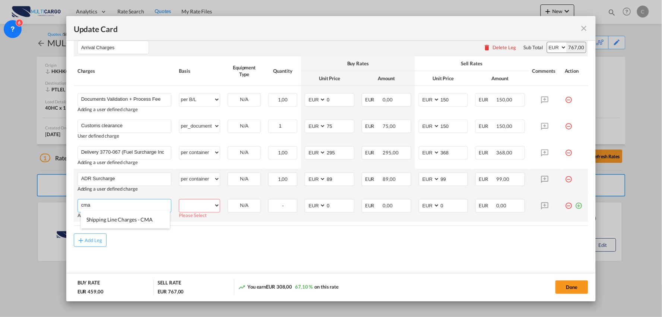
type input "Shipping Line Charges - CMA"
select select "per container"
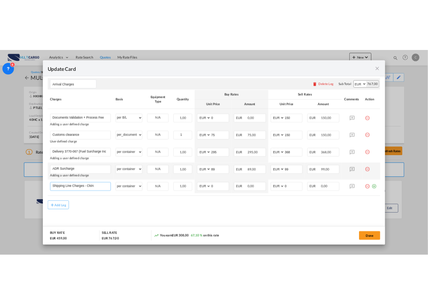
scroll to position [196, 0]
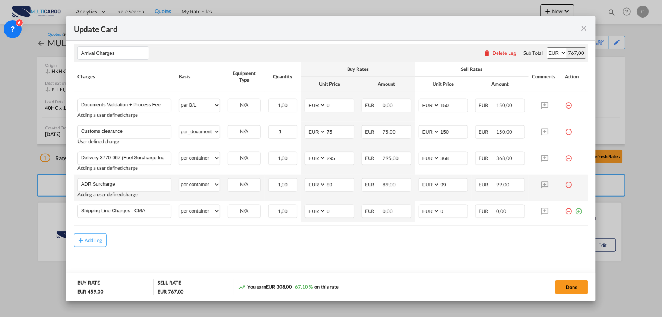
click at [273, 243] on div "Add Leg" at bounding box center [331, 239] width 515 height 13
click at [347, 187] on input "89" at bounding box center [340, 184] width 28 height 11
drag, startPoint x: 448, startPoint y: 185, endPoint x: 428, endPoint y: 186, distance: 19.8
click at [428, 186] on md-input-container "AED AFN ALL AMD ANG AOA ARS AUD AWG AZN BAM BBD BDT BGN BHD BIF BMD BND BOB BRL…" at bounding box center [444, 184] width 50 height 13
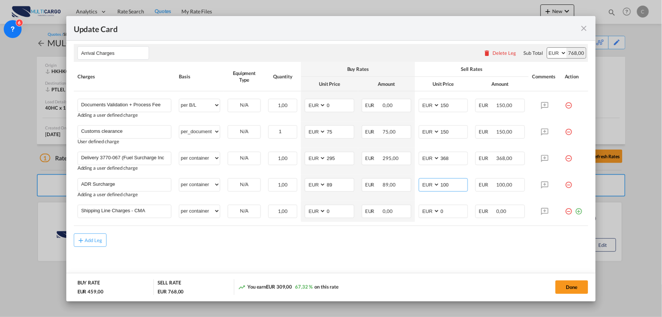
type input "100"
click at [350, 247] on md-content "Arrival Charges Please enter leg name Leg Name Already Exists Delete Leg Sub To…" at bounding box center [331, 160] width 515 height 246
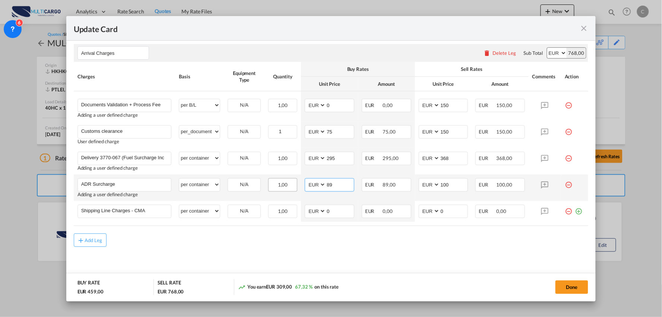
drag, startPoint x: 309, startPoint y: 185, endPoint x: 291, endPoint y: 182, distance: 18.2
click at [289, 184] on tr "ADR Surcharge Please Enter User Defined Charges Cannot Be Published Adding a us…" at bounding box center [331, 187] width 515 height 26
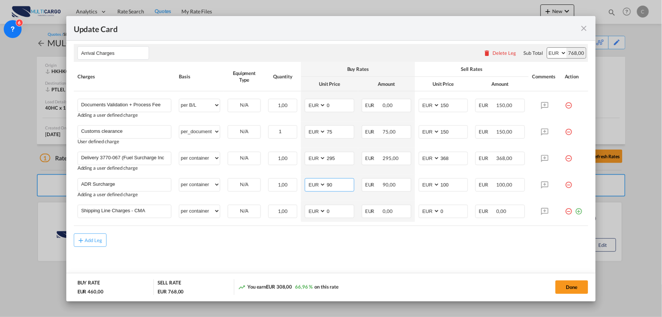
type input "90"
click at [367, 254] on md-content "Arrival Charges Please enter leg name Leg Name Already Exists Delete Leg Sub To…" at bounding box center [331, 160] width 515 height 246
click at [478, 255] on md-content "Arrival Charges Please enter leg name Leg Name Already Exists Delete Leg Sub To…" at bounding box center [331, 160] width 515 height 246
click at [465, 253] on md-content "Arrival Charges Please enter leg name Leg Name Already Exists Delete Leg Sub To…" at bounding box center [331, 160] width 515 height 246
click at [225, 243] on div "Add Leg" at bounding box center [331, 239] width 515 height 13
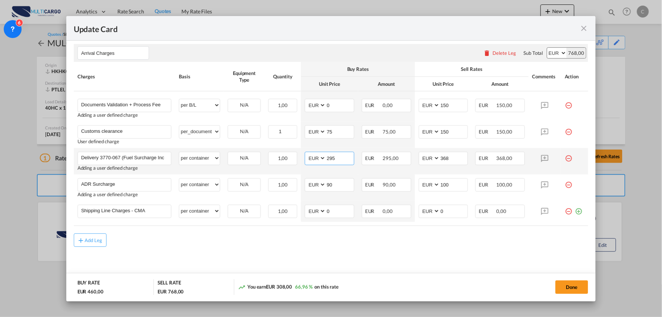
drag, startPoint x: 333, startPoint y: 160, endPoint x: 308, endPoint y: 162, distance: 24.7
click at [313, 161] on md-input-container "AED AFN ALL AMD ANG AOA ARS AUD AWG AZN BAM BBD BDT BGN BHD BIF BMD BND BOB BRL…" at bounding box center [330, 158] width 50 height 13
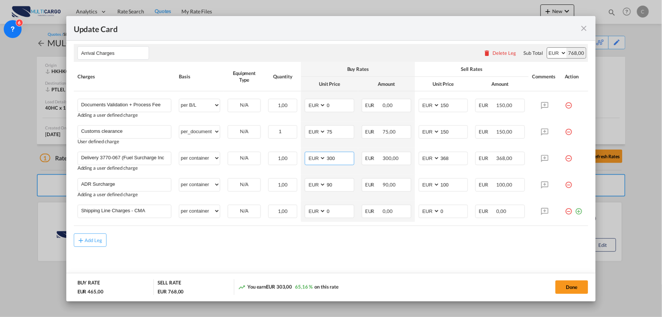
type input "300"
click at [394, 253] on md-content "Arrival Charges Please enter leg name Leg Name Already Exists Delete Leg Sub To…" at bounding box center [331, 160] width 515 height 246
drag, startPoint x: 438, startPoint y: 213, endPoint x: 429, endPoint y: 212, distance: 8.6
click at [429, 212] on md-input-container "AED AFN ALL AMD ANG AOA ARS AUD AWG AZN BAM BBD BDT BGN BHD BIF BMD BND [PERSON…" at bounding box center [444, 211] width 50 height 13
type input "390"
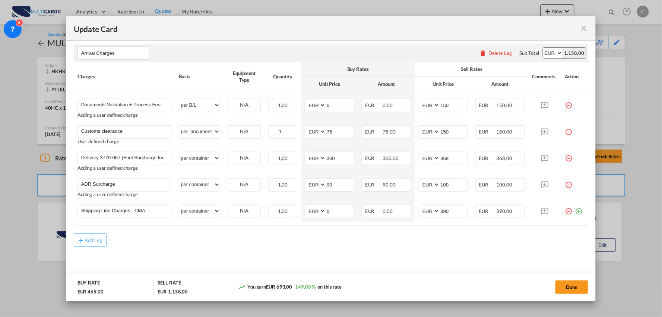
click at [424, 270] on md-content "Arrival Charges Please enter leg name Leg Name Already Exists Delete Leg Sub To…" at bounding box center [331, 160] width 515 height 246
click at [292, 250] on md-content "Arrival Charges Please enter leg name Leg Name Already Exists Delete Leg Sub To…" at bounding box center [331, 160] width 515 height 246
click at [247, 249] on md-content "Arrival Charges Please enter leg name Leg Name Already Exists Delete Leg Sub To…" at bounding box center [331, 160] width 515 height 246
click at [315, 212] on md-input-container "AED AFN ALL AMD ANG AOA ARS AUD AWG AZN BAM BBD BDT BGN BHD BIF BMD BND [PERSON…" at bounding box center [330, 211] width 50 height 13
type input "390"
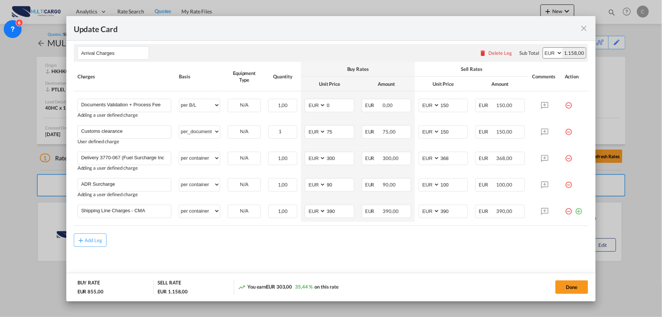
click at [261, 258] on md-content "Arrival Charges Please enter leg name Leg Name Already Exists Delete Leg Sub To…" at bounding box center [331, 160] width 515 height 246
click at [226, 246] on div "Add Leg" at bounding box center [331, 239] width 515 height 13
click at [424, 249] on md-content "Arrival Charges Please enter leg name Leg Name Already Exists Delete Leg Sub To…" at bounding box center [331, 160] width 515 height 246
click at [416, 242] on div "Add Leg" at bounding box center [331, 239] width 515 height 13
click at [412, 236] on div "Add Leg" at bounding box center [331, 239] width 515 height 13
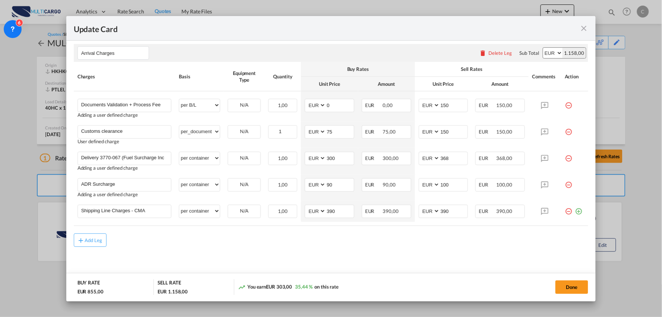
click at [375, 252] on md-content "Arrival Charges Please enter leg name Leg Name Already Exists Delete Leg Sub To…" at bounding box center [331, 160] width 515 height 246
click at [569, 285] on button "Done" at bounding box center [572, 286] width 33 height 13
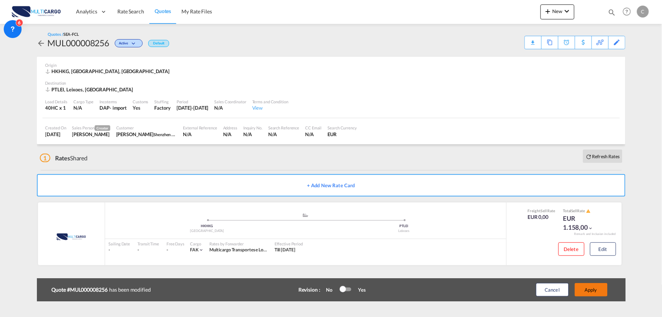
click at [603, 289] on button "Apply" at bounding box center [591, 289] width 33 height 13
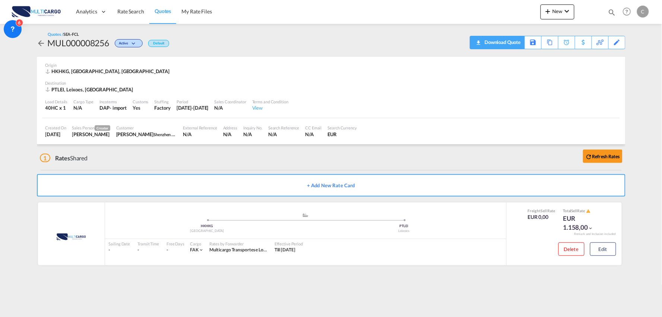
click at [516, 43] on div "Download Quote" at bounding box center [502, 42] width 38 height 12
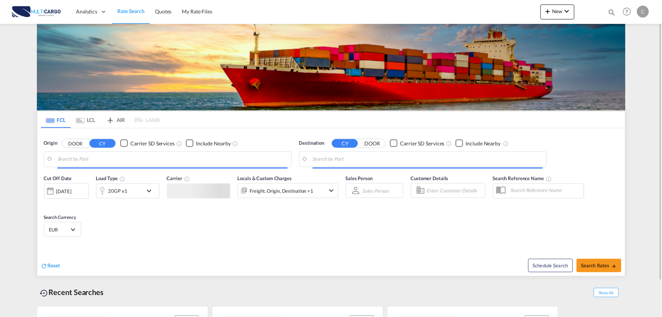
type input "Port of [GEOGRAPHIC_DATA], [GEOGRAPHIC_DATA], [GEOGRAPHIC_DATA]"
type input "Leixoes, Leixoes, PTLEI"
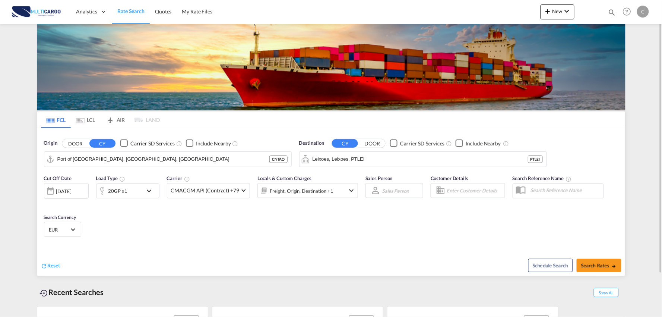
click at [232, 245] on div "Reset Schedule Search Search Rates" at bounding box center [331, 259] width 588 height 32
click at [217, 252] on div "Reset" at bounding box center [187, 259] width 292 height 21
click at [168, 11] on span "Quotes" at bounding box center [163, 11] width 16 height 6
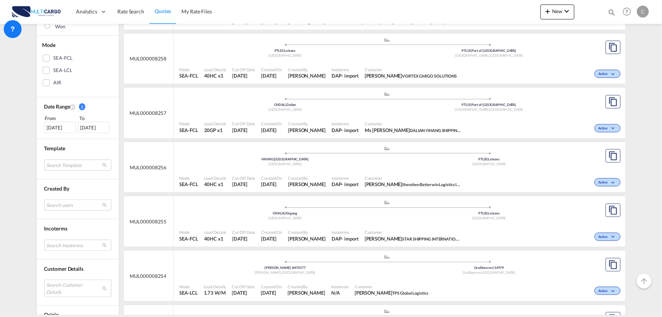
scroll to position [166, 0]
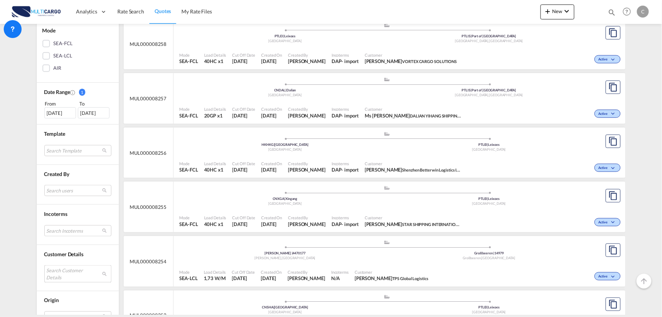
click at [58, 271] on md-select "Search Customer Details user name user [EMAIL_ADDRESS][DOMAIN_NAME] [DOMAIN_NAM…" at bounding box center [77, 273] width 67 height 17
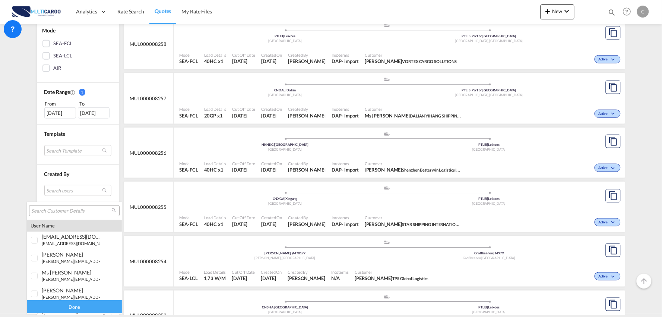
click at [60, 213] on input "search" at bounding box center [71, 211] width 80 height 7
click at [563, 9] on md-backdrop at bounding box center [331, 158] width 662 height 317
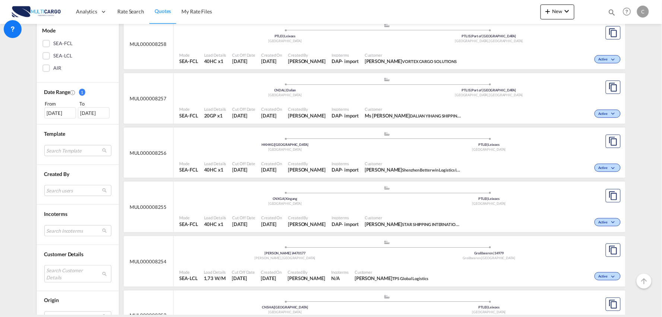
click at [563, 9] on md-icon "icon-chevron-down" at bounding box center [567, 11] width 9 height 9
click at [534, 58] on span "Quote" at bounding box center [538, 55] width 8 height 15
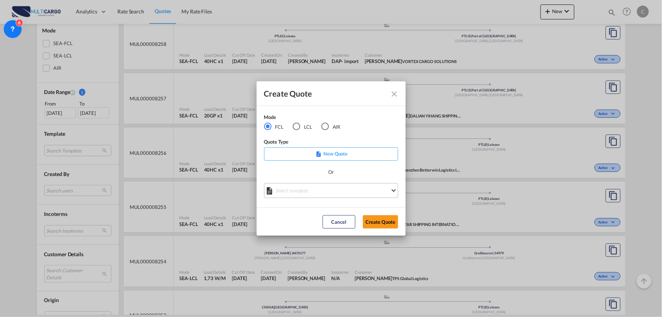
click at [332, 193] on md-select "Select template [DATE] IMP_EXW_FCL [PERSON_NAME] | [DATE] [DATE] IMP_DAP_FCL S/…" at bounding box center [331, 190] width 134 height 15
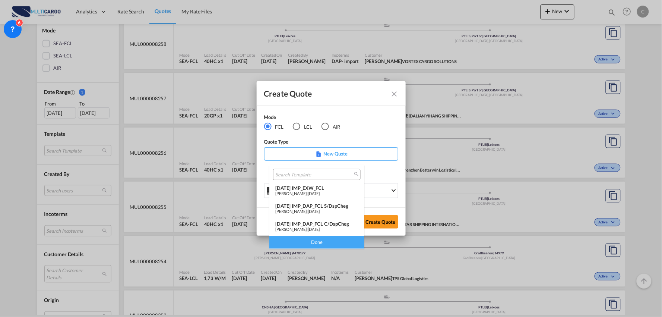
click at [330, 224] on div "[DATE] IMP_DAP_FCL C/DspCheg" at bounding box center [316, 224] width 83 height 6
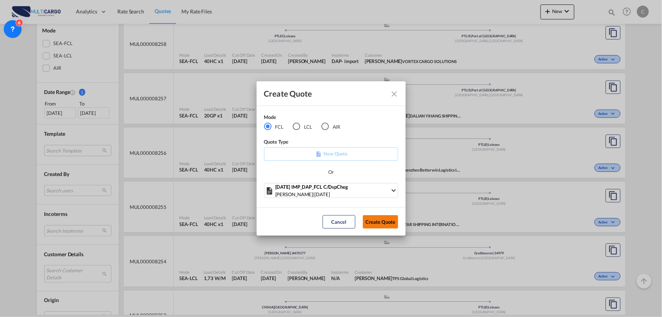
click at [385, 220] on button "Create Quote" at bounding box center [380, 221] width 35 height 13
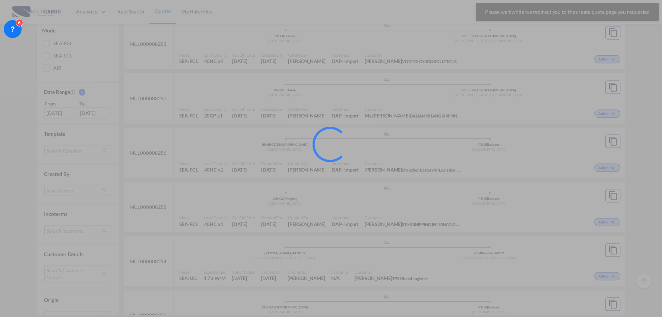
click at [329, 199] on div at bounding box center [331, 158] width 662 height 317
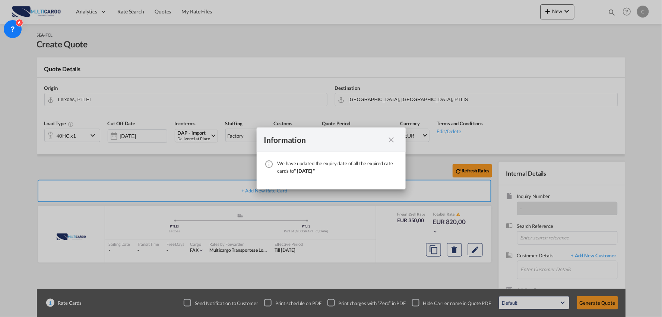
click at [394, 139] on md-icon "icon-close fg-AAA8AD cursor" at bounding box center [391, 139] width 9 height 9
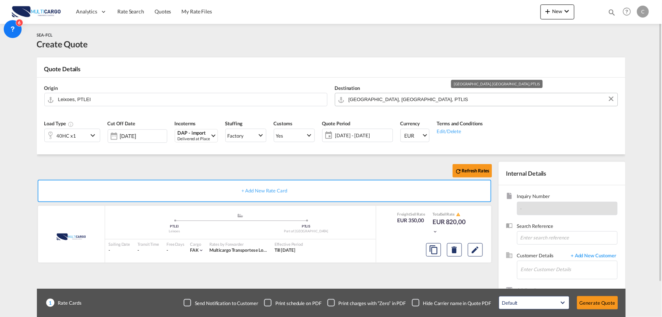
click at [390, 99] on input "[GEOGRAPHIC_DATA], [GEOGRAPHIC_DATA], PTLIS" at bounding box center [481, 99] width 265 height 13
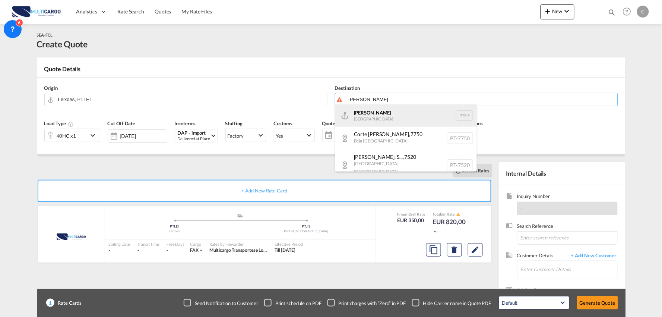
click at [365, 112] on div "[PERSON_NAME] [GEOGRAPHIC_DATA] PTSIE" at bounding box center [407, 115] width 142 height 22
type input "[PERSON_NAME], PTSIE"
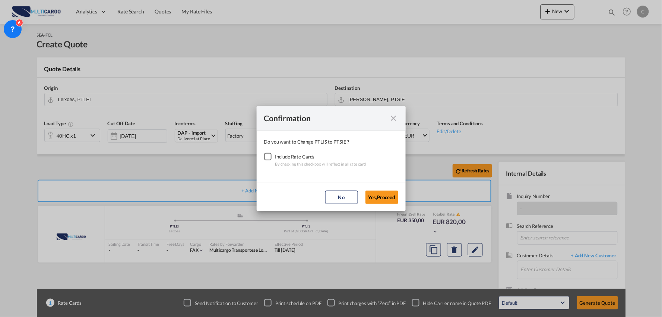
click at [270, 155] on div "Checkbox No Ink" at bounding box center [267, 156] width 7 height 7
click at [390, 192] on button "Yes,Proceed" at bounding box center [382, 196] width 33 height 13
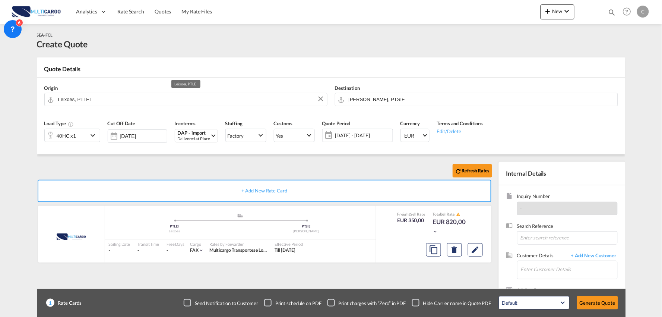
click at [107, 102] on input "Leixoes, PTLEI" at bounding box center [190, 99] width 265 height 13
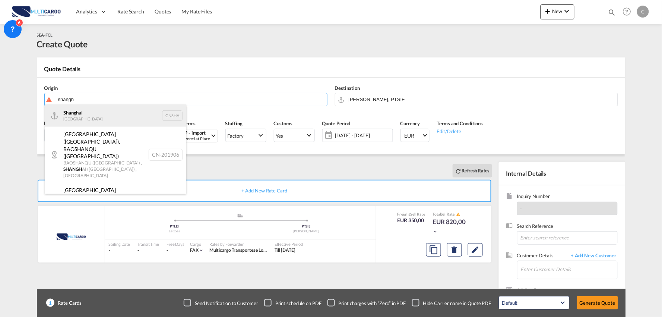
click at [84, 107] on div "Shangh ai China CNSHA" at bounding box center [116, 115] width 142 height 22
type input "[GEOGRAPHIC_DATA], [GEOGRAPHIC_DATA]"
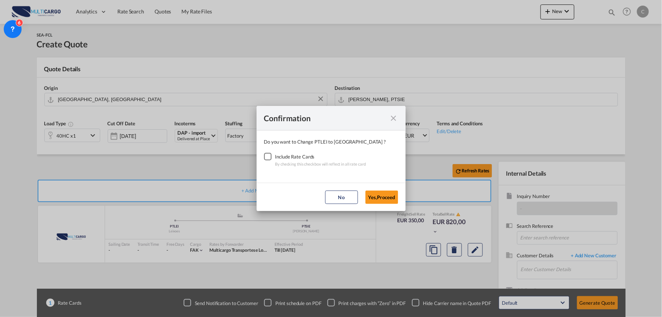
drag, startPoint x: 272, startPoint y: 155, endPoint x: 332, endPoint y: 168, distance: 61.0
click at [270, 155] on div "Checkbox No Ink" at bounding box center [267, 156] width 7 height 7
click at [380, 199] on button "Yes,Proceed" at bounding box center [382, 196] width 33 height 13
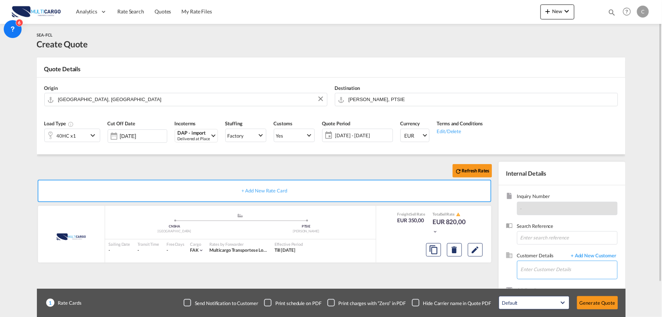
click at [553, 266] on input "Enter Customer Details" at bounding box center [569, 269] width 97 height 17
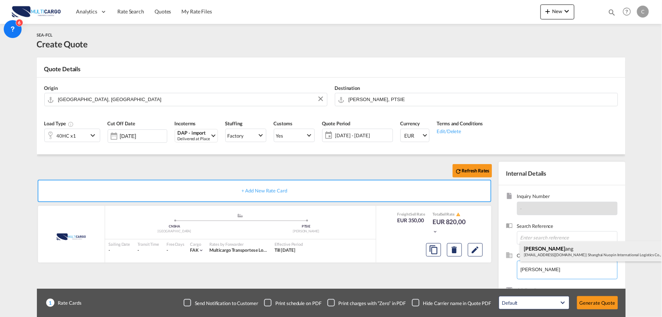
click at [554, 248] on div "[PERSON_NAME] ang [EMAIL_ADDRESS][DOMAIN_NAME] | Shanghai Nuopin International …" at bounding box center [592, 251] width 142 height 20
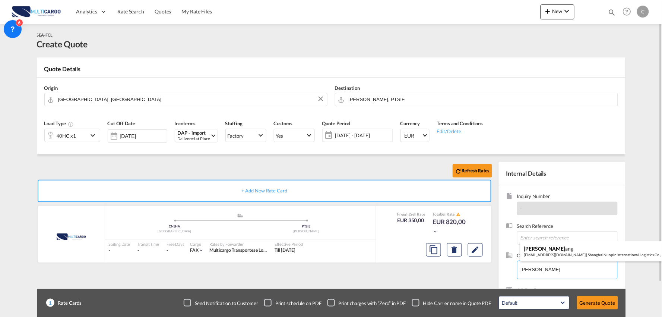
type input "Shanghai Nuopin International Logistics Co., Ltd, [PERSON_NAME], [EMAIL_ADDRESS…"
click at [414, 302] on div "Checkbox No Ink" at bounding box center [415, 302] width 7 height 7
drag, startPoint x: 390, startPoint y: 281, endPoint x: 149, endPoint y: 162, distance: 268.6
click at [389, 281] on div "Refresh Rates + Add New Rate Card MultiCargo added by you .a{fill:#aaa8ad;} .a{…" at bounding box center [266, 240] width 459 height 156
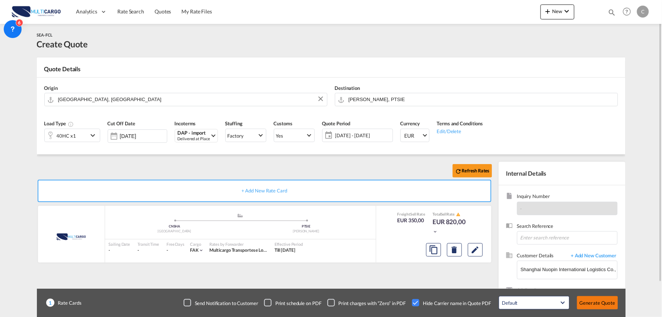
click at [604, 304] on button "Generate Quote" at bounding box center [597, 302] width 41 height 13
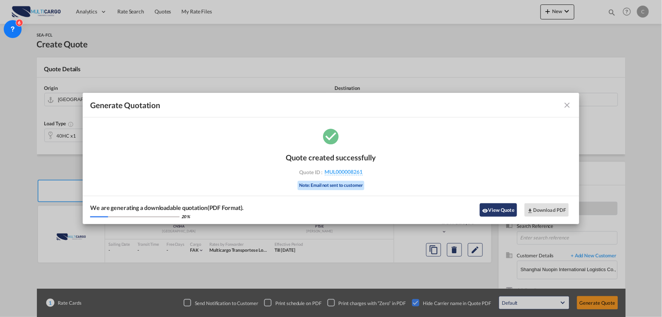
click at [500, 211] on button "View Quote" at bounding box center [498, 209] width 37 height 13
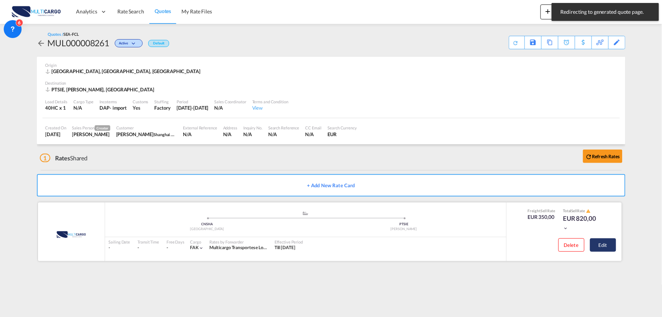
click at [605, 246] on button "Edit" at bounding box center [603, 244] width 26 height 13
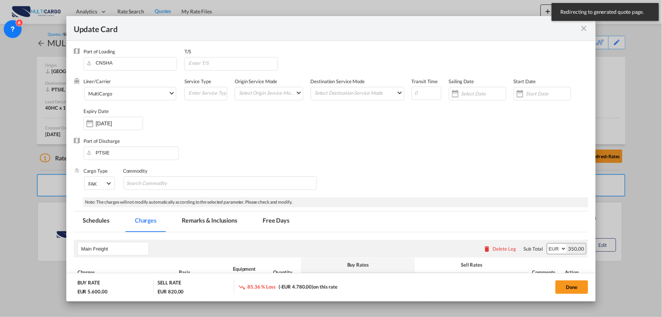
select select "per container"
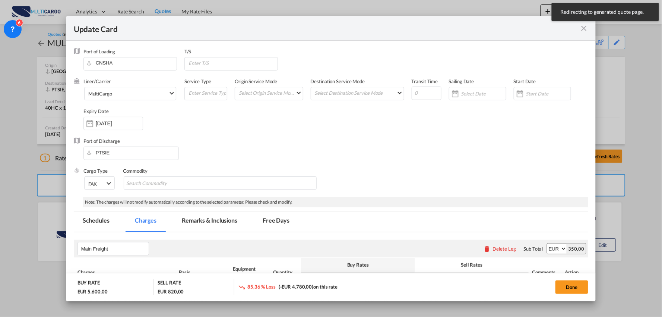
select select "per container"
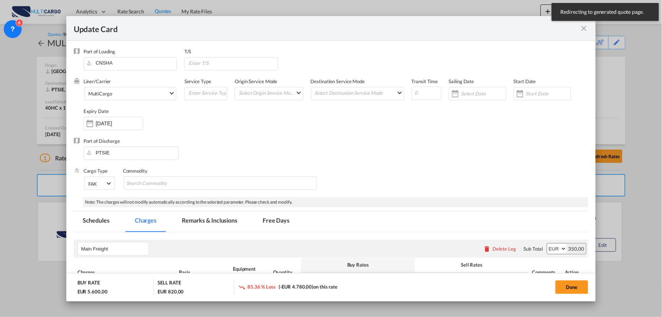
select select "per container"
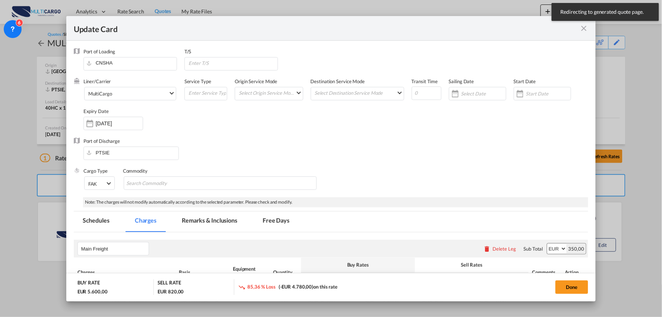
select select "per B/L"
select select "per container"
select select "per B/L"
select select "per container"
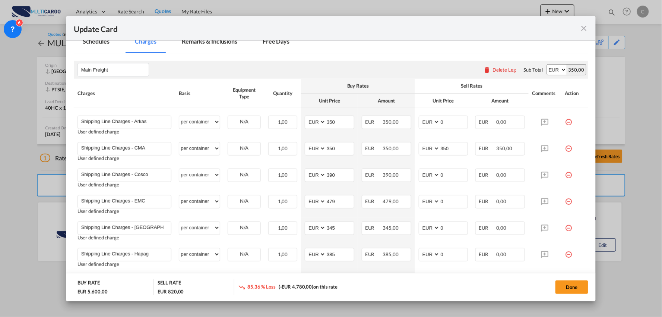
scroll to position [166, 0]
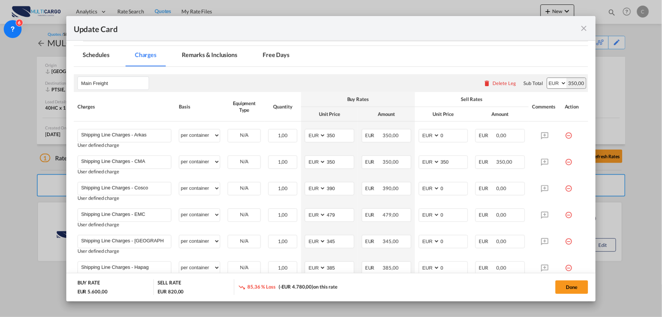
click at [493, 82] on div "Delete Leg" at bounding box center [504, 83] width 23 height 6
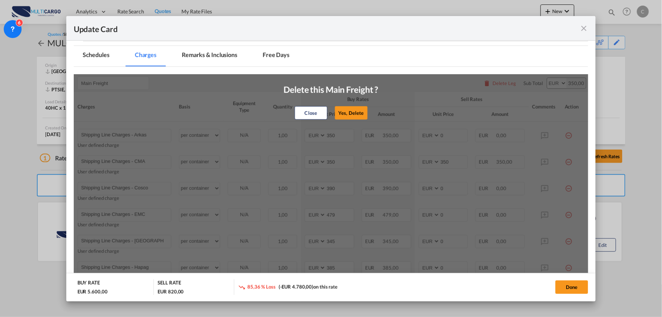
click at [349, 109] on button "Yes, Delete" at bounding box center [351, 112] width 33 height 13
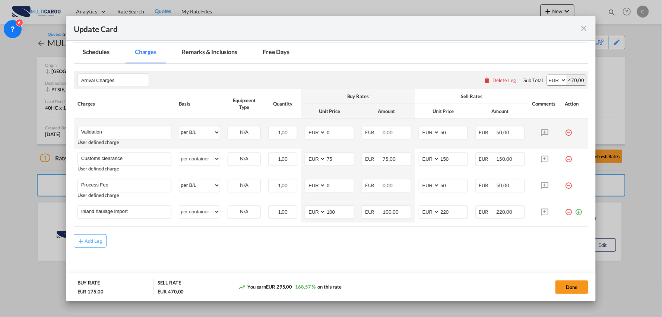
scroll to position [169, 0]
drag, startPoint x: 117, startPoint y: 129, endPoint x: 5, endPoint y: 119, distance: 112.7
click at [48, 120] on div "Update Card Port of [GEOGRAPHIC_DATA] [GEOGRAPHIC_DATA] T/S Liner/Carrier Multi…" at bounding box center [331, 158] width 662 height 317
paste input "Process Fee + Documents"
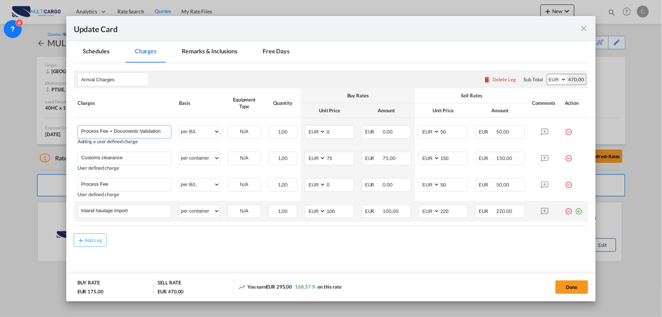
type input "Process Fee + Documents Validation"
click at [575, 211] on md-icon "icon-plus-circle-outline green-400-fg" at bounding box center [578, 208] width 7 height 7
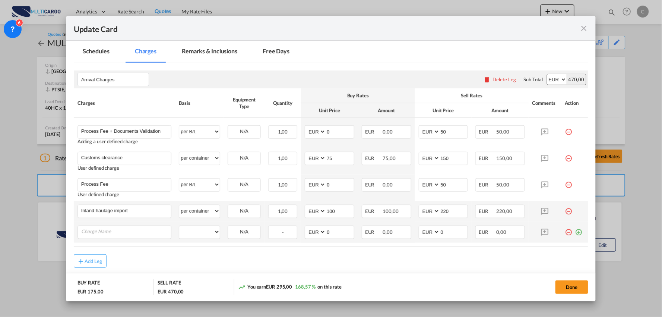
click at [575, 233] on md-icon "icon-plus-circle-outline green-400-fg" at bounding box center [578, 229] width 7 height 7
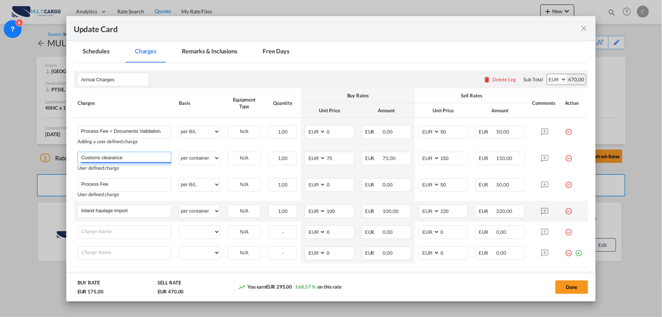
drag, startPoint x: 128, startPoint y: 158, endPoint x: 8, endPoint y: 148, distance: 120.8
click at [8, 148] on div "Update Card Port of [GEOGRAPHIC_DATA] [GEOGRAPHIC_DATA] T/S Liner/Carrier Multi…" at bounding box center [331, 158] width 662 height 317
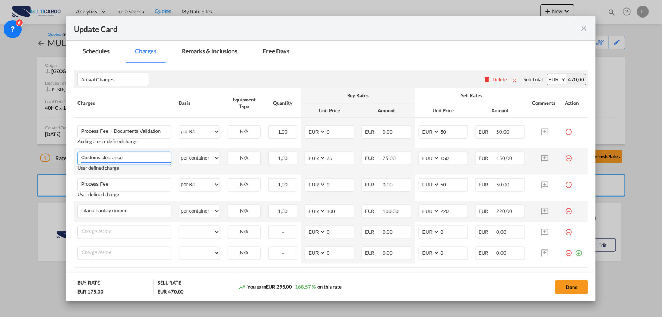
paste input "(Eur50000)"
type input "Customs clearance (Eur50000)"
drag, startPoint x: 114, startPoint y: 185, endPoint x: 30, endPoint y: 178, distance: 84.5
click at [32, 177] on div "Update Card Port of [GEOGRAPHIC_DATA] [GEOGRAPHIC_DATA] T/S Liner/Carrier Multi…" at bounding box center [331, 158] width 662 height 317
paste input "Haulage Terminal - Warehous"
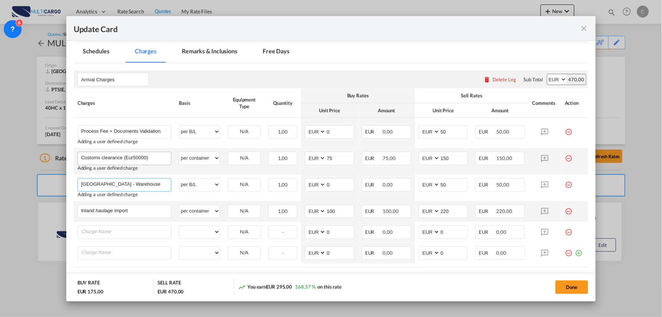
type input "[GEOGRAPHIC_DATA] - Warehouse"
drag, startPoint x: 117, startPoint y: 212, endPoint x: 38, endPoint y: 212, distance: 78.3
click at [39, 212] on div "Update Card Port of [GEOGRAPHIC_DATA] [GEOGRAPHIC_DATA] T/S Liner/Carrier Multi…" at bounding box center [331, 158] width 662 height 317
paste input "Unlaoding/Loading"
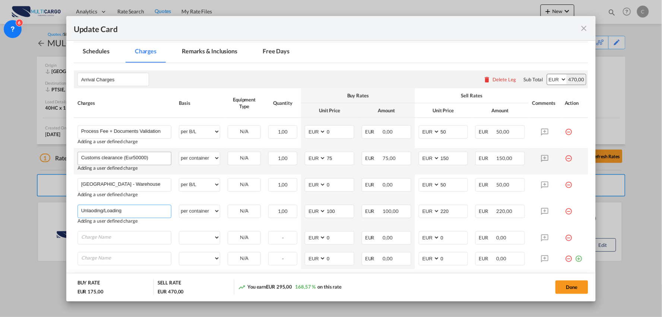
type input "Unlaoding/Loading"
drag, startPoint x: 142, startPoint y: 211, endPoint x: 43, endPoint y: 209, distance: 99.2
click at [43, 209] on div "Update Card Port of [GEOGRAPHIC_DATA] [GEOGRAPHIC_DATA] T/S Liner/Carrier Multi…" at bounding box center [331, 158] width 662 height 317
click at [122, 236] on input "Charge Name" at bounding box center [126, 237] width 90 height 11
click at [104, 240] on input "Charge Name" at bounding box center [126, 237] width 90 height 11
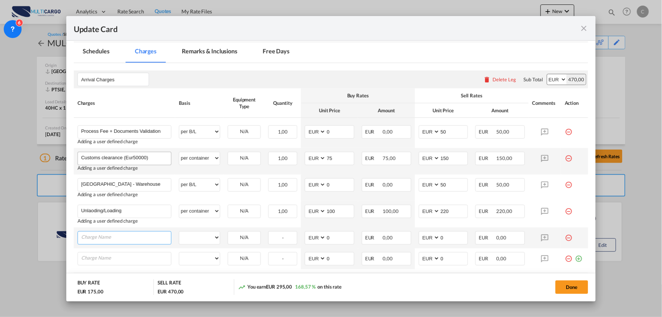
paste input "Curtain Side Truck Delivery"
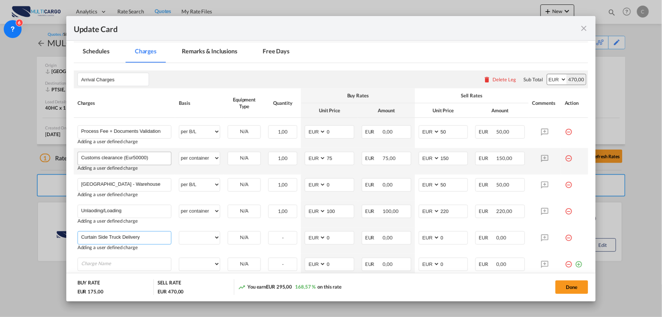
type input "Curtain Side Truck Delivery"
click at [122, 261] on input "Charge Name" at bounding box center [126, 263] width 90 height 11
paste input "Storage (5 Free Days) / Per Day / PerPallet"
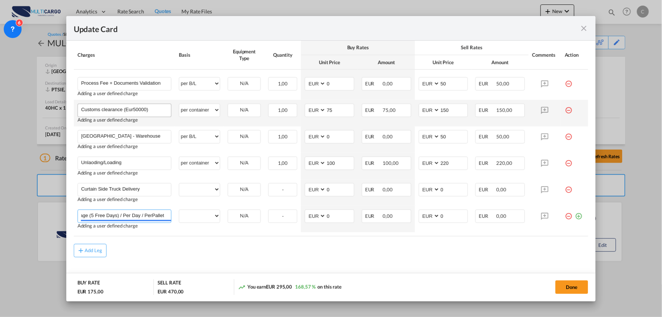
scroll to position [228, 0]
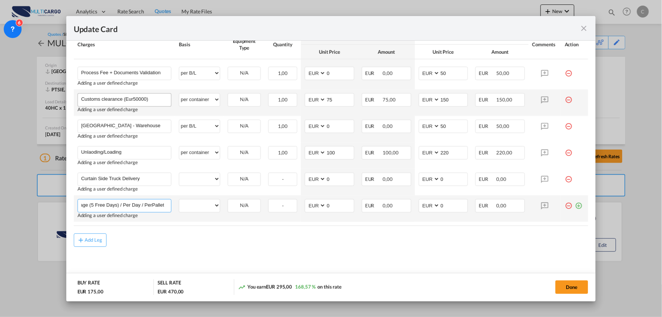
type input "Storage (5 Free Days) / Per Day / PerPallet"
click at [575, 205] on md-icon "icon-plus-circle-outline green-400-fg" at bounding box center [578, 202] width 7 height 7
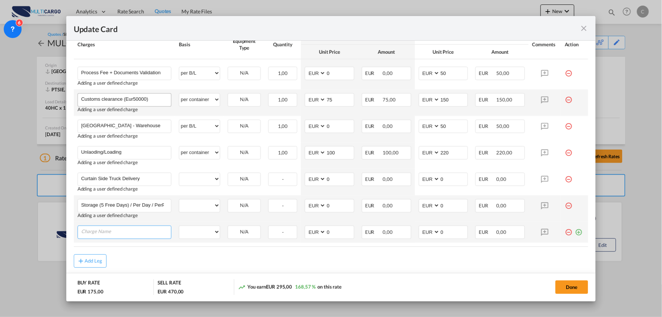
click at [125, 236] on input "Charge Name" at bounding box center [126, 231] width 90 height 11
paste input "STOPPAGE PER HOUR(AFTER2HOURS)"
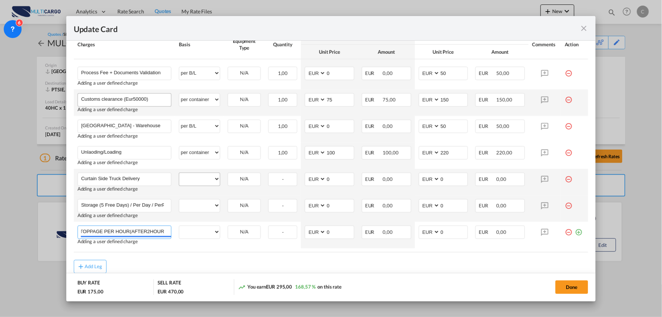
type input "STOPPAGE PER HOUR(AFTER2HOURS)"
drag, startPoint x: 201, startPoint y: 177, endPoint x: 207, endPoint y: 181, distance: 6.9
click at [201, 177] on select "per equipment per container per B/L per shipping bill per shipment per pallet p…" at bounding box center [199, 179] width 41 height 12
drag, startPoint x: 196, startPoint y: 181, endPoint x: 233, endPoint y: 63, distance: 123.4
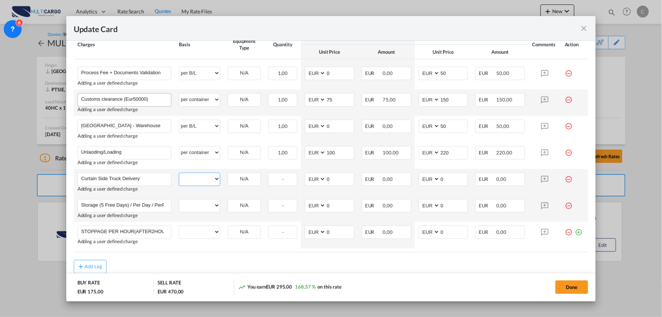
click at [196, 181] on select "per equipment per container per B/L per shipping bill per shipment per pallet p…" at bounding box center [199, 179] width 41 height 12
select select "per container"
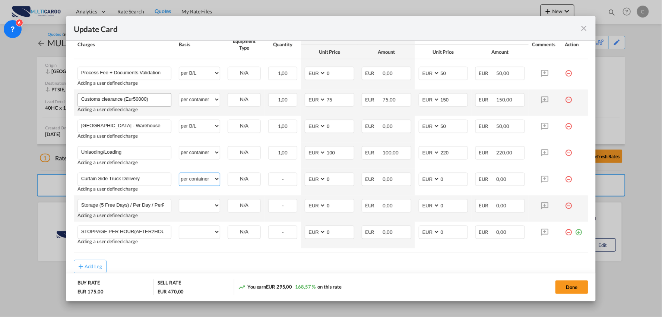
click at [179, 173] on select "per equipment per container per B/L per shipping bill per shipment per pallet p…" at bounding box center [199, 179] width 41 height 12
click at [198, 205] on select "per equipment per container per B/L per shipping bill per shipment per pallet p…" at bounding box center [199, 205] width 41 height 12
select select "per day"
click at [179, 199] on select "per equipment per container per B/L per shipping bill per shipment per pallet p…" at bounding box center [199, 205] width 41 height 12
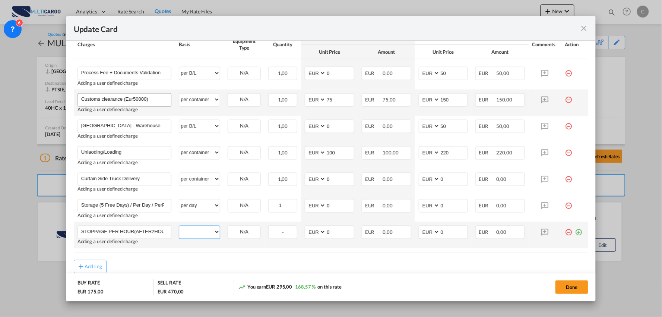
click at [209, 232] on select "per equipment per container per B/L per shipping bill per shipment per pallet p…" at bounding box center [199, 232] width 41 height 12
select select "per hour"
click at [179, 226] on select "per equipment per container per B/L per shipping bill per shipment per pallet p…" at bounding box center [199, 232] width 41 height 12
click at [575, 229] on md-icon "icon-plus-circle-outline green-400-fg" at bounding box center [578, 229] width 7 height 7
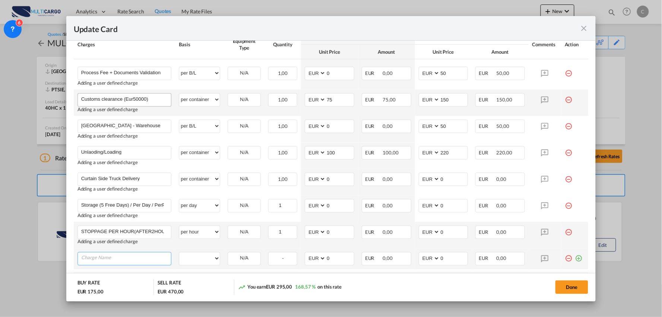
click at [144, 258] on input "Charge Name" at bounding box center [126, 257] width 90 height 11
paste input "Overnight"
type input "Overnight"
click at [201, 258] on select "per equipment per container per B/L per shipping bill per shipment per pallet p…" at bounding box center [199, 258] width 41 height 12
select select "per container"
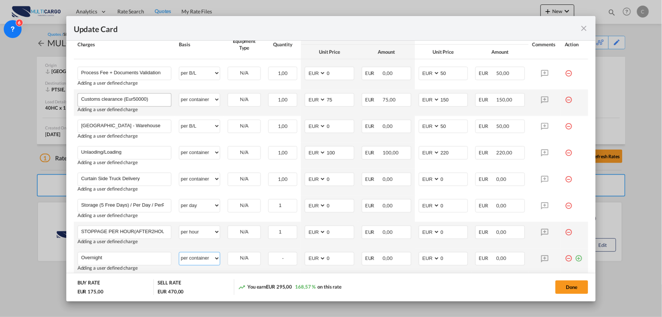
click at [179, 252] on select "per equipment per container per B/L per shipping bill per shipment per pallet p…" at bounding box center [199, 258] width 41 height 12
drag, startPoint x: 450, startPoint y: 266, endPoint x: 440, endPoint y: 266, distance: 9.3
click at [440, 266] on td "AED AFN ALL AMD ANG AOA ARS AUD AWG AZN BAM BBD BDT BGN BHD BIF BMD BND [PERSON…" at bounding box center [443, 261] width 57 height 26
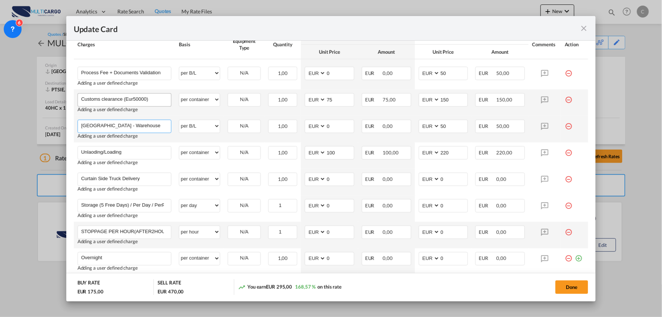
click at [158, 127] on input "[GEOGRAPHIC_DATA] - Warehouse" at bounding box center [126, 125] width 90 height 11
type input "Haulage Terminal - Warehouse - Empty Deliver [PERSON_NAME]"
click at [448, 127] on input "50" at bounding box center [454, 125] width 28 height 11
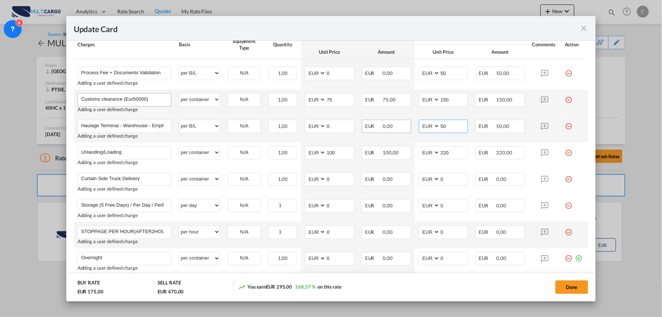
drag, startPoint x: 430, startPoint y: 126, endPoint x: 397, endPoint y: 127, distance: 33.2
click at [398, 129] on tr "Haulage Terminal - Warehouse - Empty Deliver [PERSON_NAME] Please Enter User De…" at bounding box center [331, 129] width 515 height 26
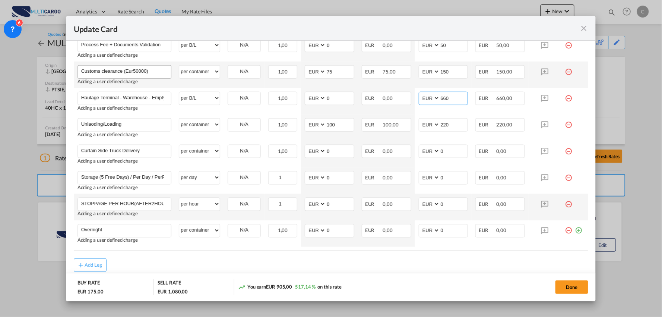
scroll to position [269, 0]
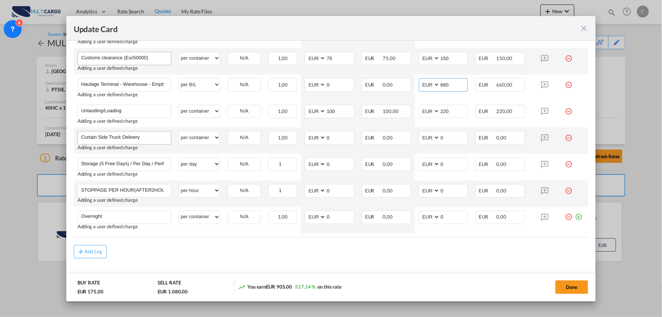
type input "660"
click at [144, 138] on input "Curtain Side Truck Delivery" at bounding box center [126, 137] width 90 height 11
drag, startPoint x: 444, startPoint y: 139, endPoint x: 426, endPoint y: 139, distance: 18.3
click at [426, 139] on md-input-container "AED AFN ALL AMD ANG AOA ARS AUD AWG AZN BAM BBD BDT BGN BHD BIF BMD BND [PERSON…" at bounding box center [444, 137] width 50 height 13
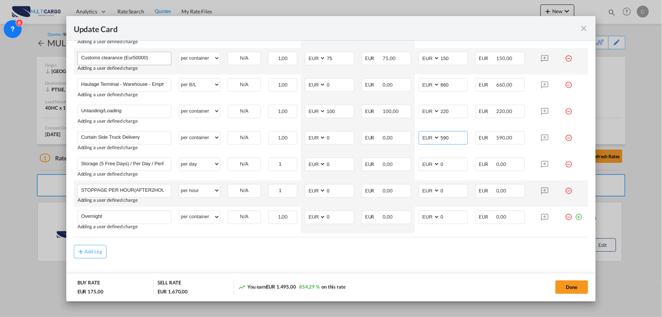
type input "590"
click at [424, 277] on md-dialog-actions "BUY RATE EUR 175,00 SELL RATE EUR 1.670,00 You earn EUR 1.495,00 854,29 % on th…" at bounding box center [331, 287] width 530 height 28
click at [296, 137] on tr "Curtain Side Truck Delivery Please Enter User Defined Charges Cannot Be Publish…" at bounding box center [331, 140] width 515 height 26
type input "490"
drag, startPoint x: 334, startPoint y: 111, endPoint x: 300, endPoint y: 116, distance: 34.7
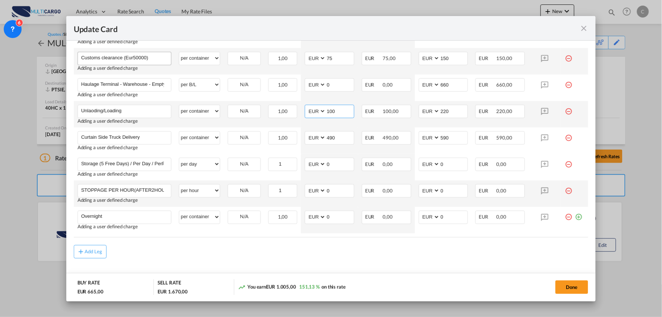
click at [301, 116] on td "AED AFN ALL AMD ANG AOA ARS AUD AWG AZN BAM BBD BDT BGN BHD BIF BMD BND [PERSON…" at bounding box center [329, 114] width 57 height 26
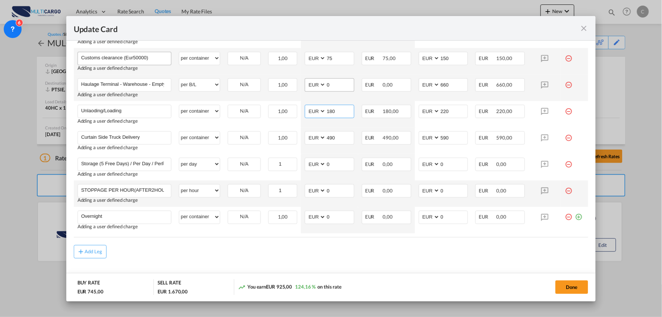
type input "180"
drag, startPoint x: 337, startPoint y: 84, endPoint x: 316, endPoint y: 84, distance: 20.5
click at [316, 84] on md-input-container "AED AFN ALL AMD ANG AOA ARS AUD AWG AZN BAM BBD BDT BGN BHD BIF BMD BND [PERSON…" at bounding box center [330, 84] width 50 height 13
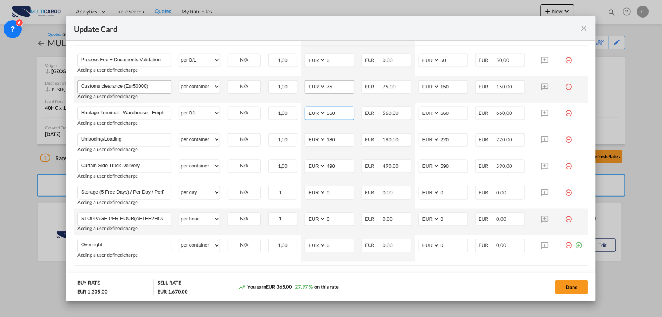
scroll to position [228, 0]
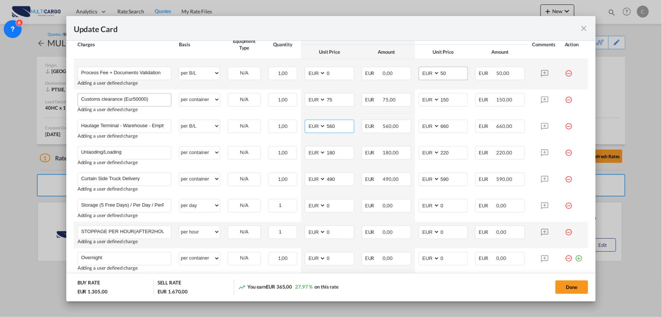
type input "560"
drag, startPoint x: 445, startPoint y: 72, endPoint x: 421, endPoint y: 73, distance: 24.6
click at [421, 73] on md-input-container "AED AFN ALL AMD ANG AOA ARS AUD AWG AZN BAM BBD BDT BGN BHD BIF BMD BND [PERSON…" at bounding box center [444, 73] width 50 height 13
type input "150"
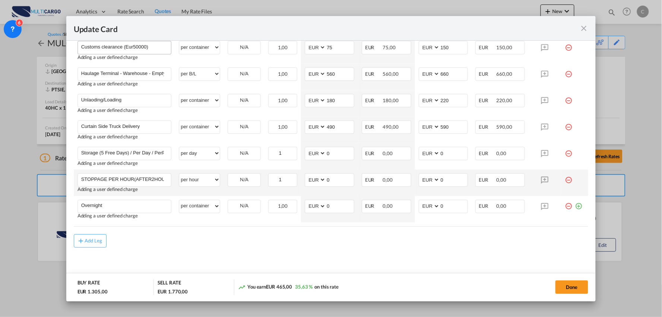
scroll to position [281, 0]
click at [575, 204] on md-icon "icon-plus-circle-outline green-400-fg" at bounding box center [578, 202] width 7 height 7
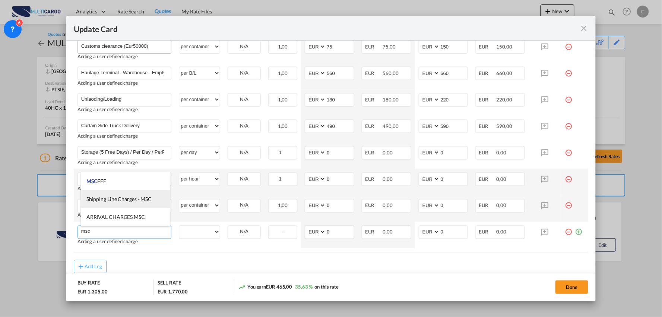
click at [129, 199] on span "Shipping Line Charges - MSC" at bounding box center [118, 199] width 65 height 6
type input "Shipping Line Charges - MSC"
select select "per container"
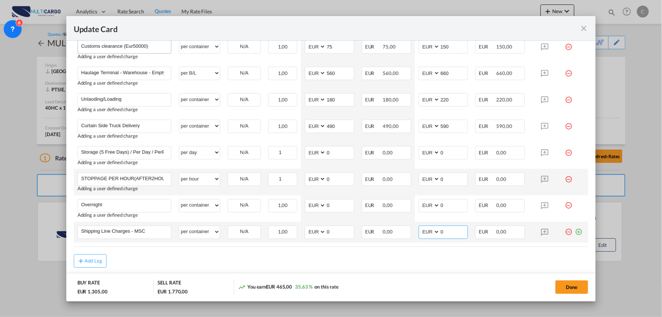
click at [419, 233] on md-input-container "AED AFN ALL AMD ANG AOA ARS AUD AWG AZN BAM BBD BDT BGN BHD BIF BMD BND [PERSON…" at bounding box center [444, 232] width 50 height 13
type input "347"
drag, startPoint x: 331, startPoint y: 230, endPoint x: 265, endPoint y: 236, distance: 65.4
click at [282, 234] on tr "Shipping Line Charges - MSC Please Enter User Defined Charges Cannot Be Publish…" at bounding box center [331, 232] width 515 height 21
type input "347"
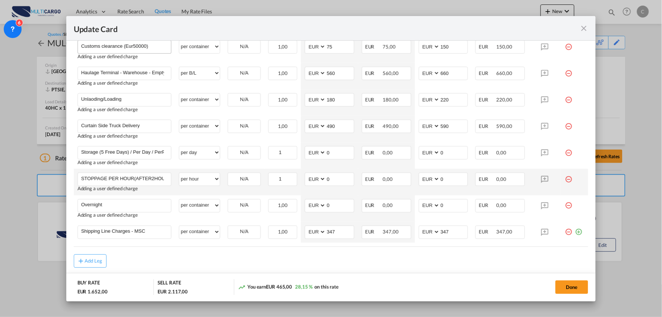
drag, startPoint x: 336, startPoint y: 268, endPoint x: 343, endPoint y: 270, distance: 7.4
click at [337, 268] on md-content "Arrival Charges Please enter leg name Leg Name Already Exists Delete Leg Sub To…" at bounding box center [331, 128] width 515 height 352
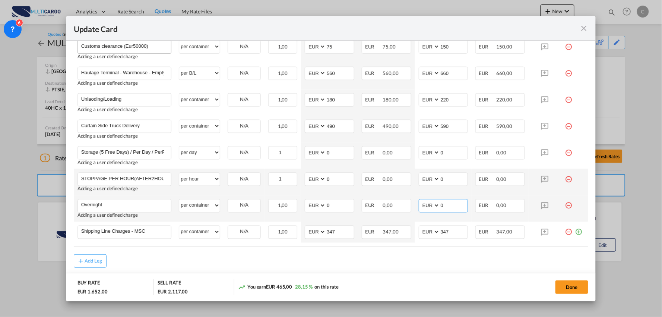
drag, startPoint x: 445, startPoint y: 206, endPoint x: 428, endPoint y: 209, distance: 17.3
click at [428, 209] on md-input-container "AED AFN ALL AMD ANG AOA ARS AUD AWG AZN BAM BBD BDT BGN BHD BIF BMD BND [PERSON…" at bounding box center [444, 205] width 50 height 13
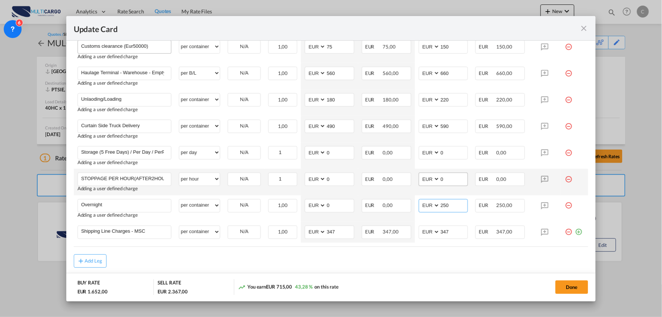
type input "250"
drag, startPoint x: 445, startPoint y: 180, endPoint x: 428, endPoint y: 180, distance: 17.5
click at [428, 180] on md-input-container "AED AFN ALL AMD ANG AOA ARS AUD AWG AZN BAM BBD BDT BGN BHD BIF BMD BND [PERSON…" at bounding box center [444, 179] width 50 height 13
drag, startPoint x: 453, startPoint y: 182, endPoint x: 385, endPoint y: 186, distance: 68.4
click at [381, 186] on tr "STOPPAGE PER HOUR(AFTER2HOURS) Please Enter User Defined Charges Cannot Be Publ…" at bounding box center [331, 182] width 515 height 26
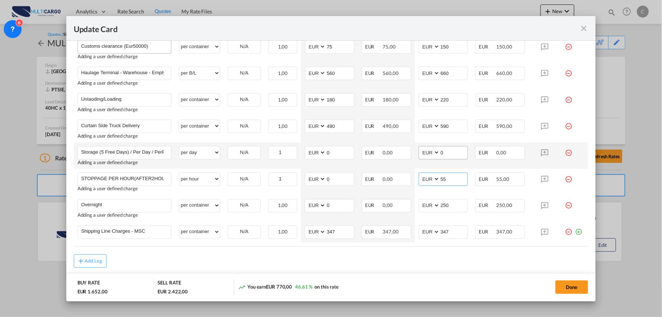
type input "55"
drag, startPoint x: 450, startPoint y: 155, endPoint x: 418, endPoint y: 153, distance: 32.5
click at [419, 153] on md-input-container "AED AFN ALL AMD ANG AOA ARS AUD AWG AZN BAM BBD BDT BGN BHD BIF BMD BND [PERSON…" at bounding box center [444, 152] width 50 height 13
type input "0.75"
drag, startPoint x: 334, startPoint y: 154, endPoint x: 289, endPoint y: 152, distance: 45.1
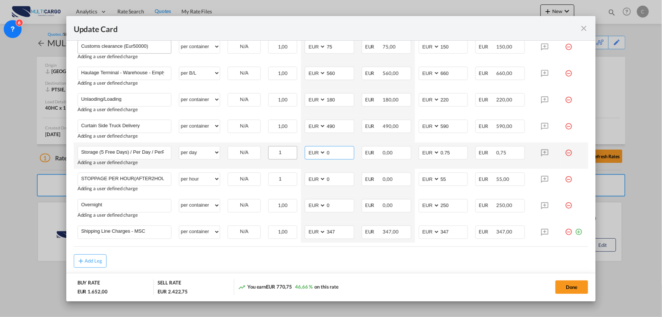
click at [292, 151] on tr "Storage (5 Free Days) / Per Day / PerPallet Please Enter User Defined Charges C…" at bounding box center [331, 155] width 515 height 26
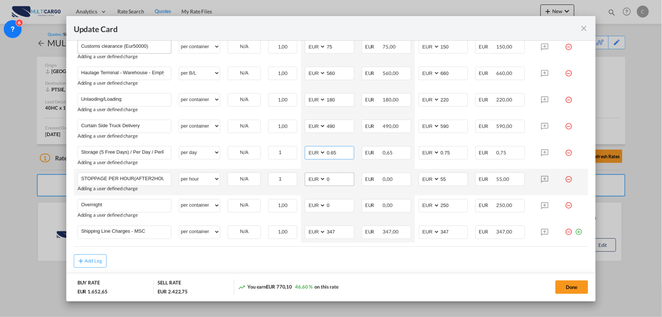
type input "0.65"
drag, startPoint x: 330, startPoint y: 180, endPoint x: 291, endPoint y: 180, distance: 39.5
click at [291, 180] on tr "STOPPAGE PER HOUR(AFTER2HOURS) Please Enter User Defined Charges Cannot Be Publ…" at bounding box center [331, 182] width 515 height 26
type input "45"
click at [408, 278] on md-dialog-actions "BUY RATE EUR 1.697,65 SELL RATE EUR 2.422,75 You earn EUR 725,10 42,71 % on thi…" at bounding box center [331, 287] width 530 height 28
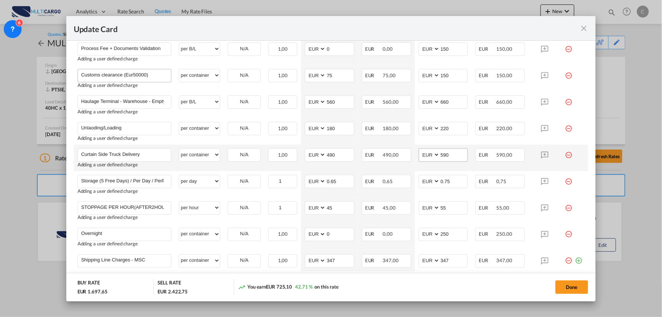
scroll to position [239, 0]
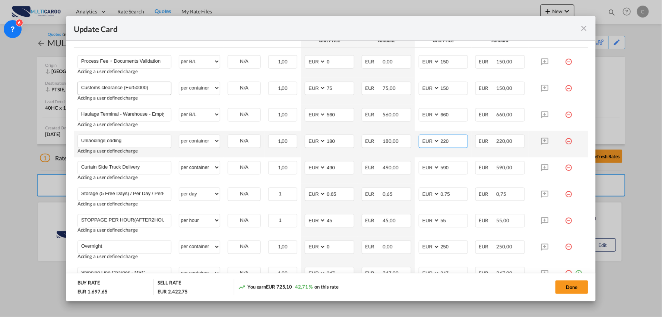
drag, startPoint x: 439, startPoint y: 141, endPoint x: 427, endPoint y: 141, distance: 11.9
click at [431, 141] on md-input-container "AED AFN ALL AMD ANG AOA ARS AUD AWG AZN BAM BBD BDT BGN BHD BIF BMD BND [PERSON…" at bounding box center [444, 141] width 50 height 13
type input "285"
drag, startPoint x: 344, startPoint y: 143, endPoint x: 281, endPoint y: 145, distance: 63.4
click at [281, 145] on tr "Unlaoding/Loading Please Enter User Defined Charges Cannot Be Published Adding …" at bounding box center [331, 144] width 515 height 26
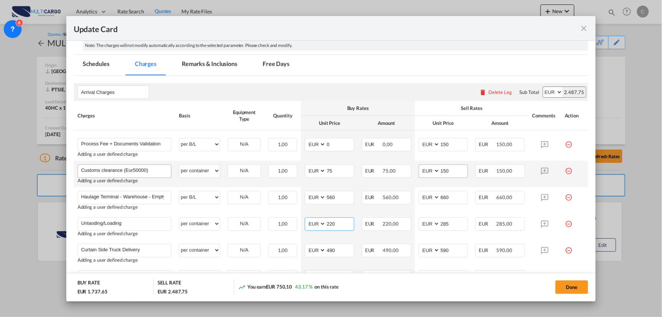
scroll to position [198, 0]
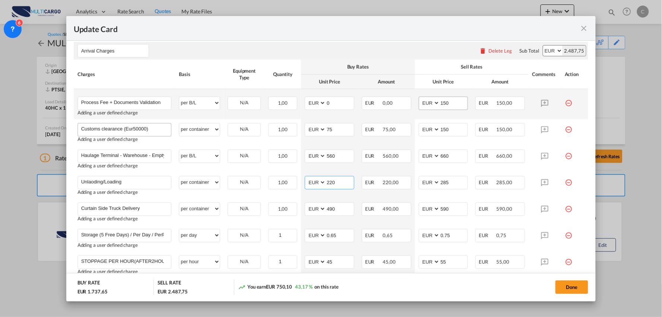
type input "220"
click at [458, 104] on input "150" at bounding box center [454, 102] width 28 height 11
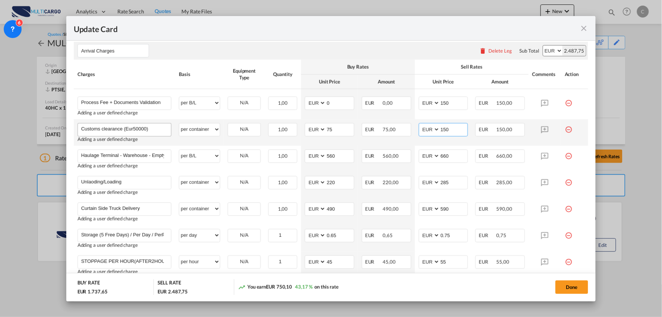
click at [450, 130] on input "150" at bounding box center [454, 128] width 28 height 11
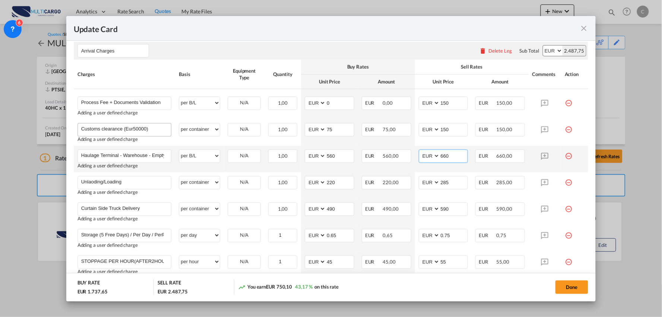
click at [453, 155] on input "660" at bounding box center [454, 155] width 28 height 11
drag, startPoint x: 448, startPoint y: 155, endPoint x: 429, endPoint y: 155, distance: 18.7
click at [429, 155] on md-input-container "AED AFN ALL AMD ANG AOA ARS AUD AWG AZN BAM BBD BDT BGN BHD BIF BMD BND [PERSON…" at bounding box center [444, 155] width 50 height 13
click at [450, 156] on input "660" at bounding box center [454, 155] width 28 height 11
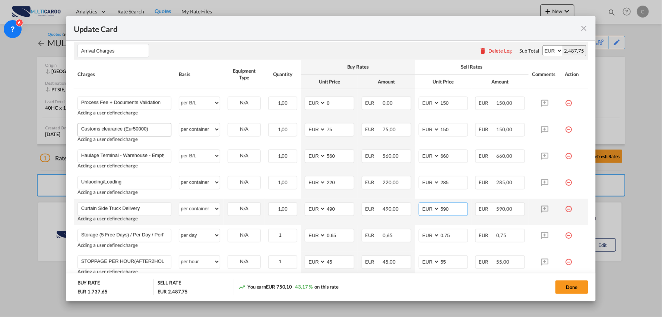
drag, startPoint x: 450, startPoint y: 206, endPoint x: 412, endPoint y: 209, distance: 37.7
click at [415, 209] on td "AED AFN ALL AMD ANG AOA ARS AUD AWG AZN BAM BBD BDT BGN BHD BIF BMD BND [PERSON…" at bounding box center [443, 212] width 57 height 26
type input "565"
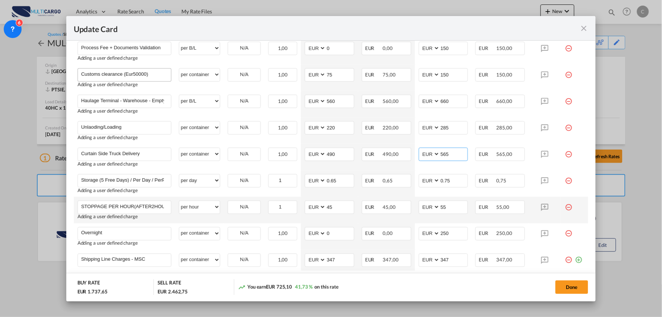
scroll to position [239, 0]
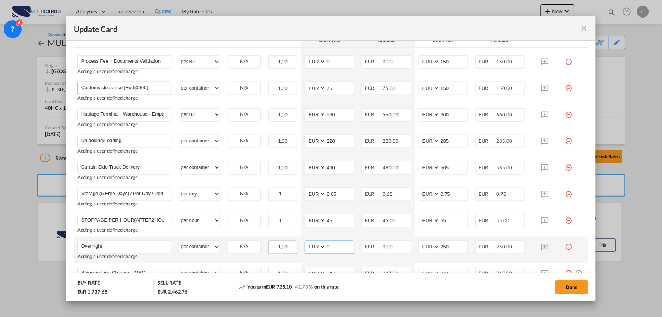
drag, startPoint x: 284, startPoint y: 250, endPoint x: 280, endPoint y: 248, distance: 5.0
click at [283, 250] on tr "Overnight Please Enter User Defined Charges Cannot Be Published Adding a user d…" at bounding box center [331, 250] width 515 height 26
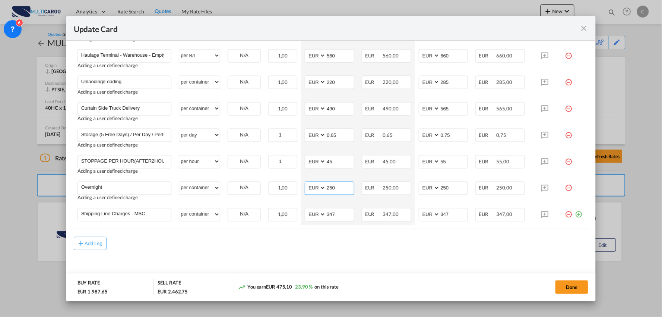
scroll to position [301, 0]
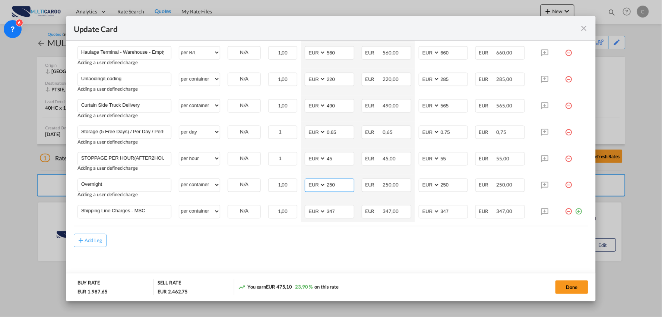
type input "250"
click at [390, 287] on div "You earn EUR 475,10 23,90 % on this rate" at bounding box center [314, 286] width 153 height 15
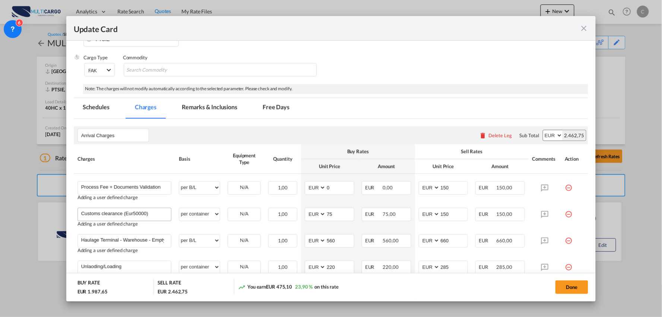
scroll to position [53, 0]
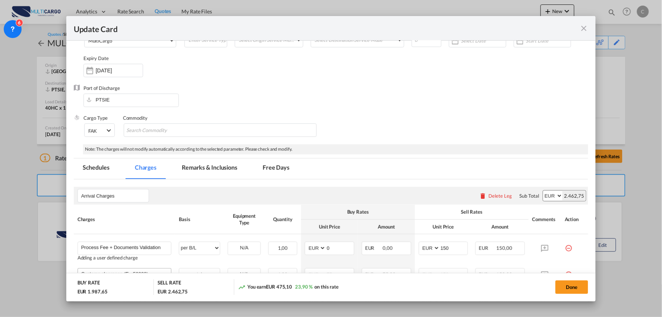
click at [214, 169] on md-tab-item "Remarks & Inclusions" at bounding box center [209, 168] width 73 height 21
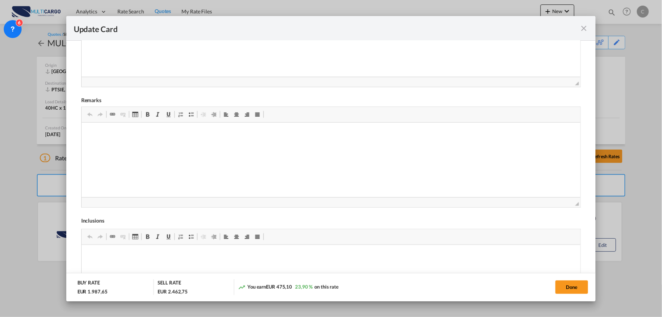
scroll to position [270, 0]
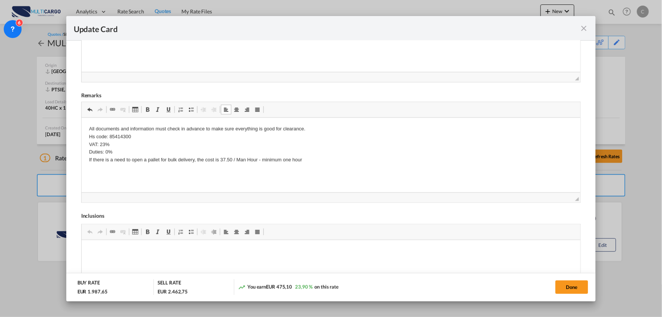
click at [315, 130] on p "All documents and information must check in advance to make sure everything is …" at bounding box center [331, 144] width 485 height 39
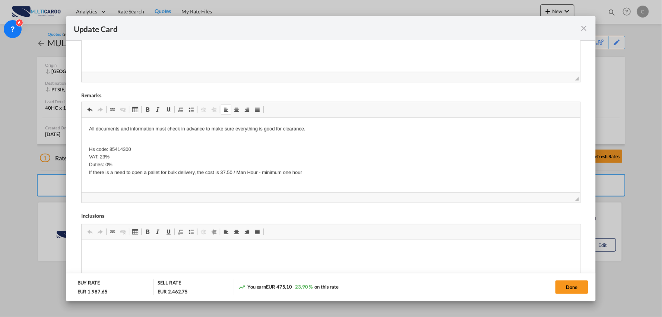
click at [133, 164] on p "Hs code: 85414300 VAT: 23% Duties: 0% If there is a need to open a pallet for b…" at bounding box center [331, 157] width 485 height 39
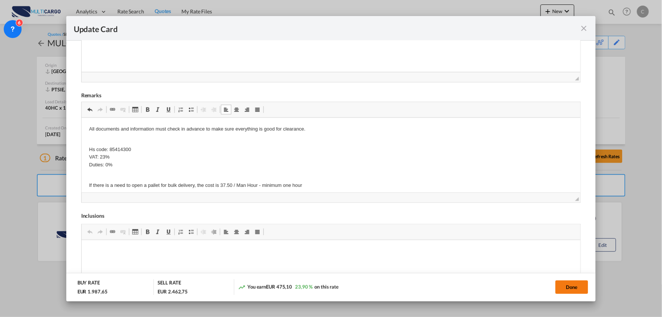
click at [577, 285] on button "Done" at bounding box center [572, 286] width 33 height 13
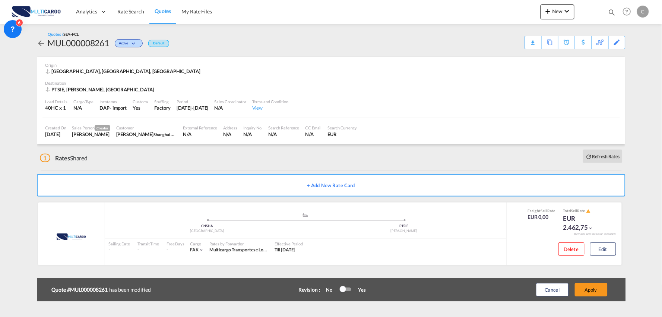
scroll to position [105, 0]
click at [595, 289] on button "Apply" at bounding box center [591, 289] width 33 height 13
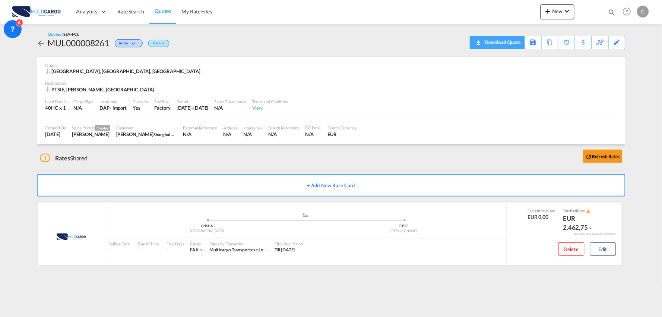
click at [519, 45] on div "Download Quote" at bounding box center [502, 42] width 38 height 12
click at [300, 152] on div "1 Rates Shared Refresh Rates" at bounding box center [333, 156] width 586 height 24
click at [593, 245] on button "Edit" at bounding box center [603, 248] width 26 height 13
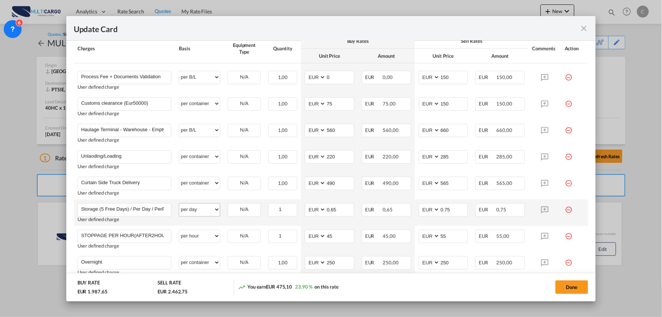
scroll to position [248, 0]
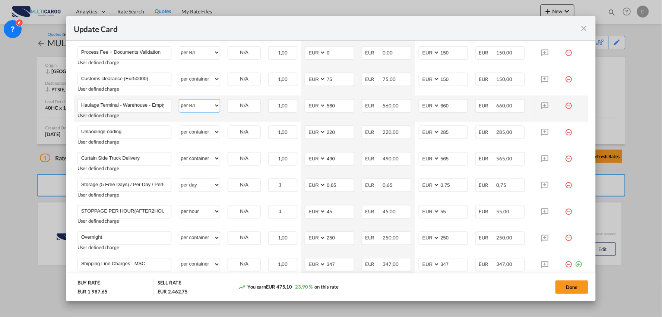
drag, startPoint x: 189, startPoint y: 104, endPoint x: 200, endPoint y: 109, distance: 12.5
click at [189, 104] on select "per equipment per container per B/L per shipping bill per shipment per pallet p…" at bounding box center [199, 106] width 41 height 12
select select "per container"
click at [179, 100] on select "per equipment per container per B/L per shipping bill per shipment per pallet p…" at bounding box center [199, 106] width 41 height 12
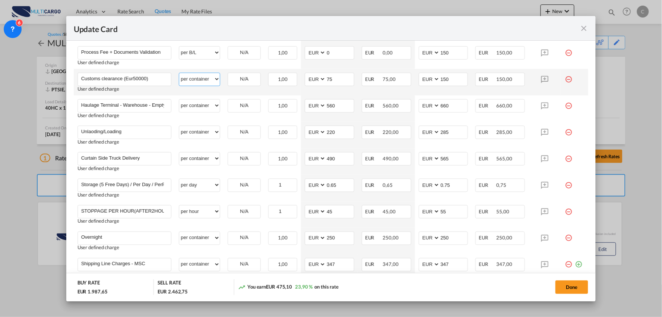
click at [209, 83] on select "per equipment per container per B/L per shipping bill per shipment per pallet p…" at bounding box center [199, 79] width 41 height 12
select select "per_document"
click at [179, 73] on select "per equipment per container per B/L per shipping bill per shipment per pallet p…" at bounding box center [199, 79] width 41 height 12
click at [572, 288] on button "Done" at bounding box center [572, 286] width 33 height 13
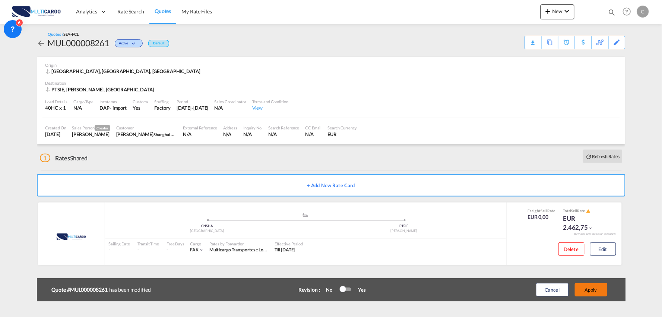
click at [590, 292] on button "Apply" at bounding box center [591, 289] width 33 height 13
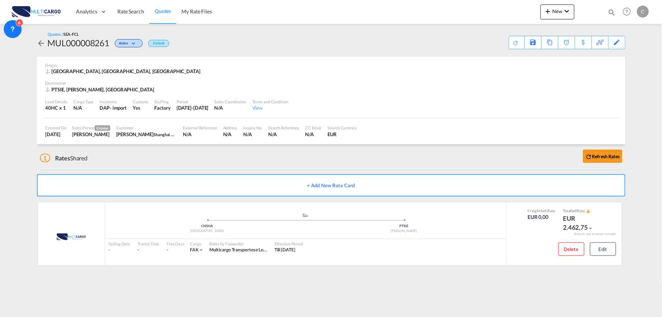
click at [221, 156] on div "1 Rates Shared Refresh Rates" at bounding box center [333, 156] width 586 height 24
click at [516, 42] on div "Download Quote" at bounding box center [502, 42] width 38 height 12
